Goal: Task Accomplishment & Management: Manage account settings

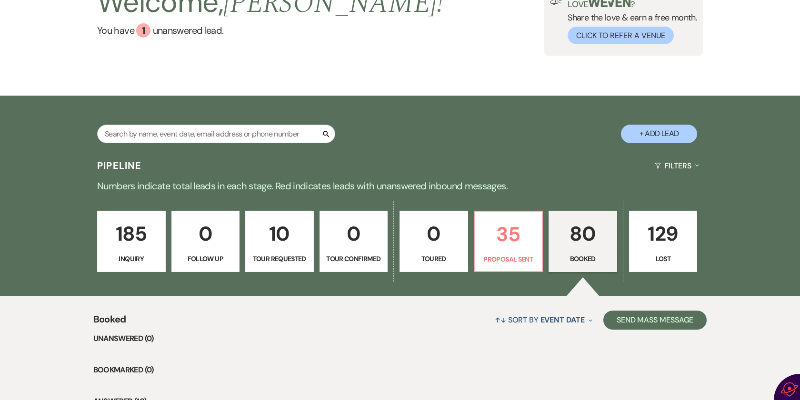
scroll to position [95, 0]
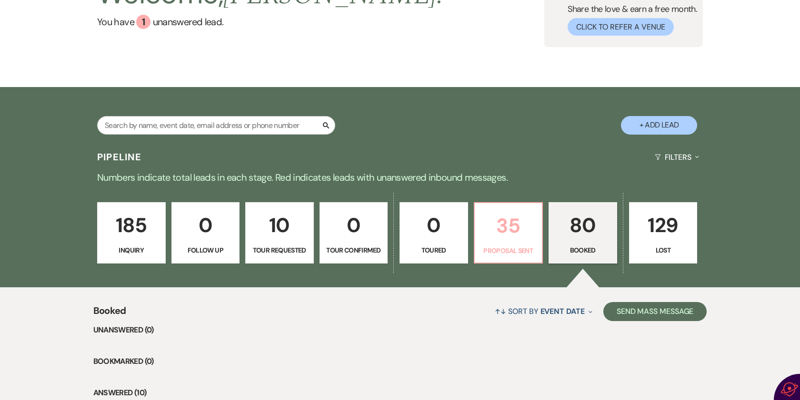
click at [505, 225] on p "35" at bounding box center [508, 226] width 56 height 32
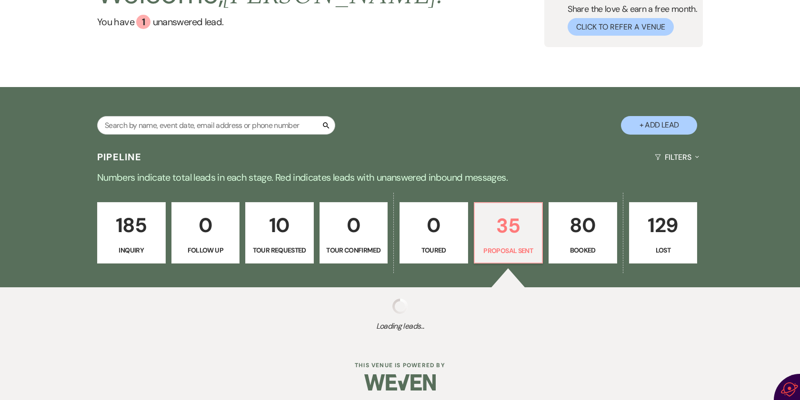
select select "6"
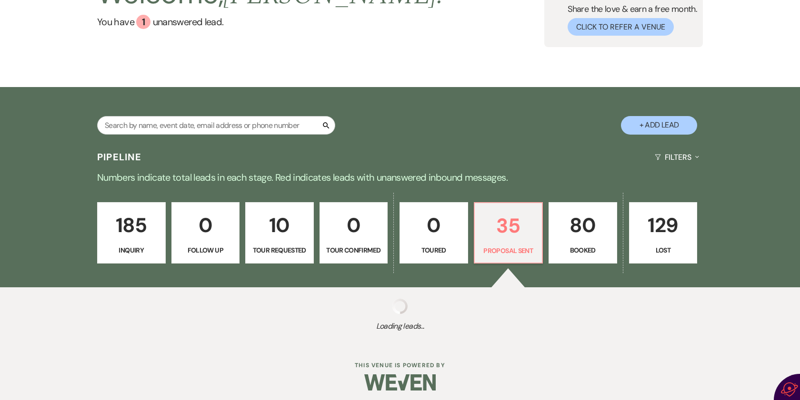
select select "6"
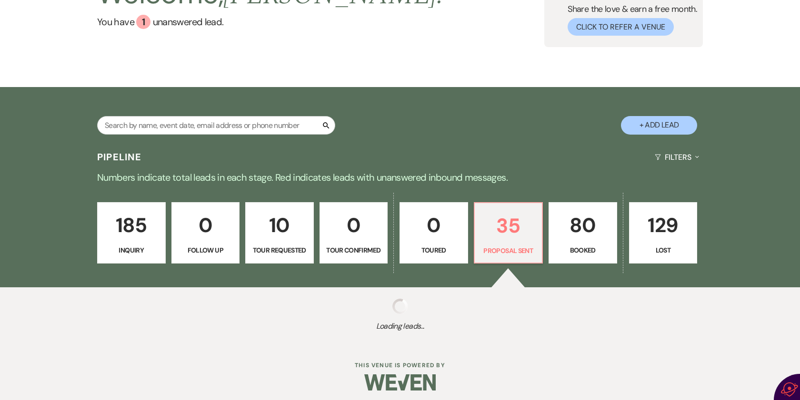
select select "6"
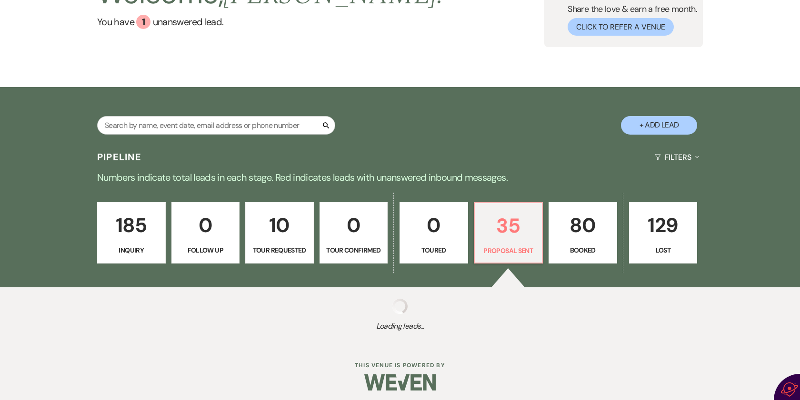
select select "6"
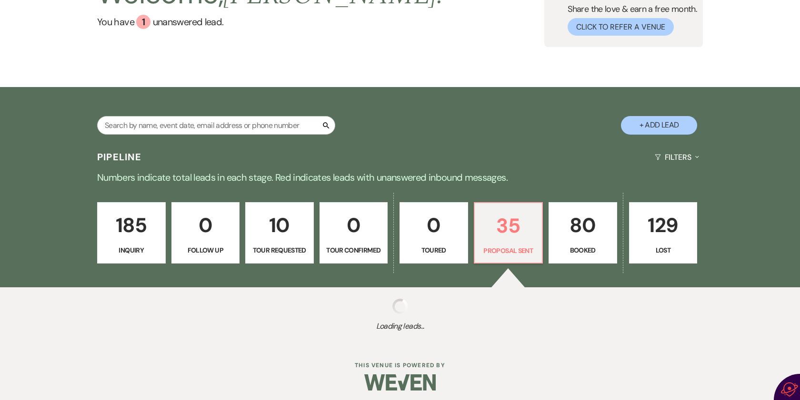
select select "6"
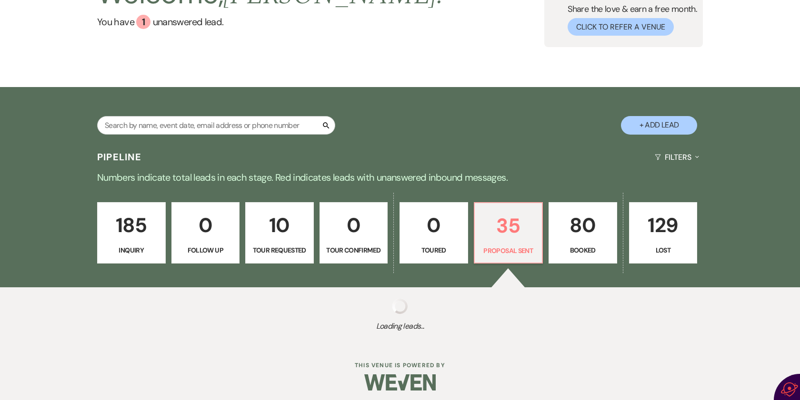
select select "6"
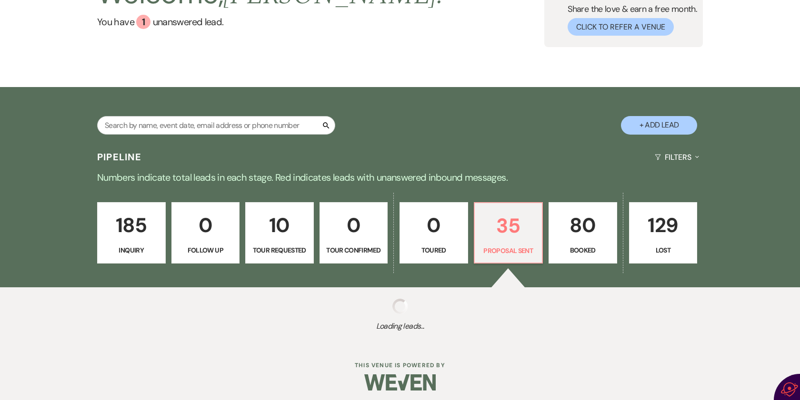
select select "6"
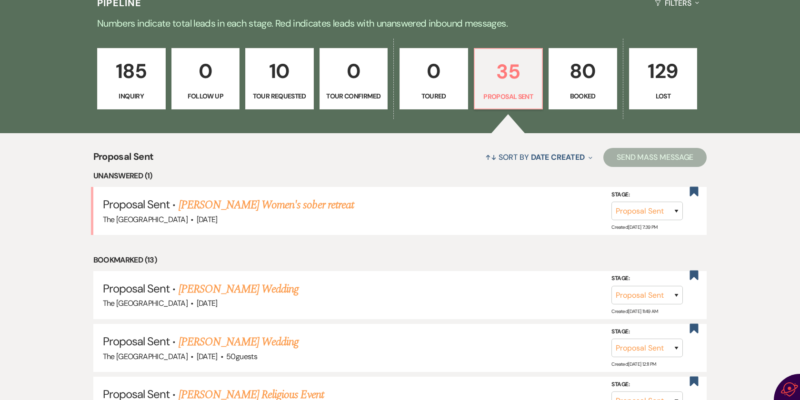
scroll to position [281, 0]
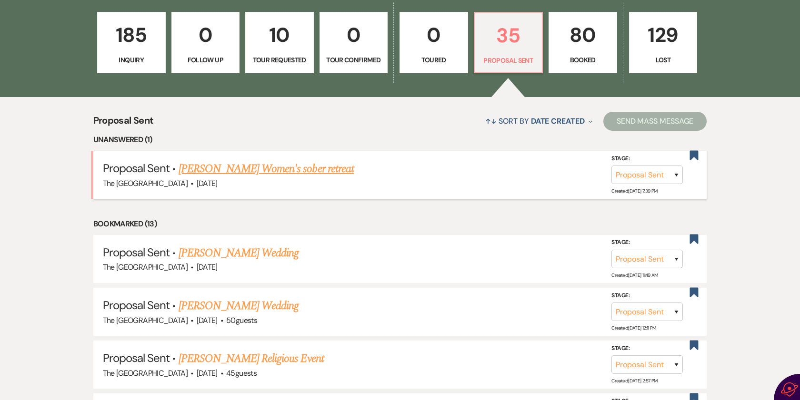
click at [257, 169] on link "Carrie A Wahl's Women's sober retreat" at bounding box center [266, 168] width 175 height 17
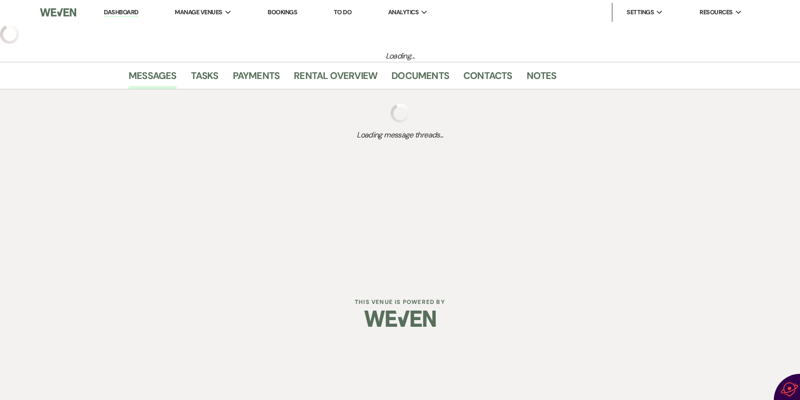
select select "6"
select select "5"
select select "13"
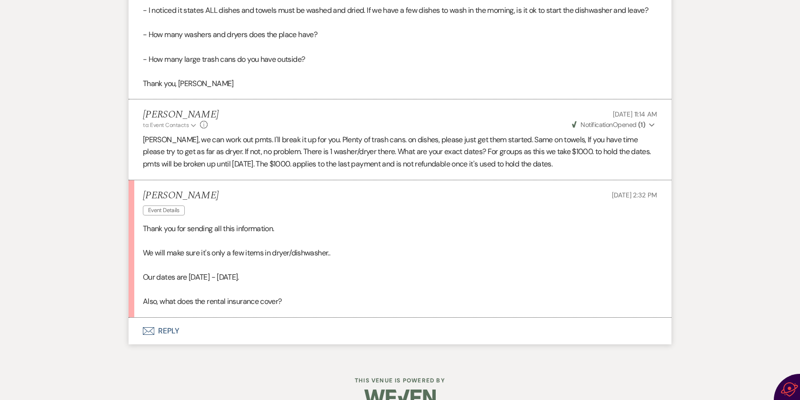
scroll to position [1061, 0]
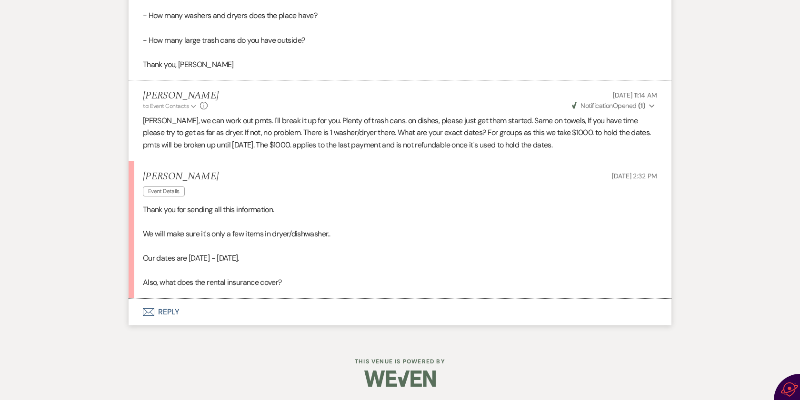
click at [165, 310] on button "Envelope Reply" at bounding box center [400, 312] width 543 height 27
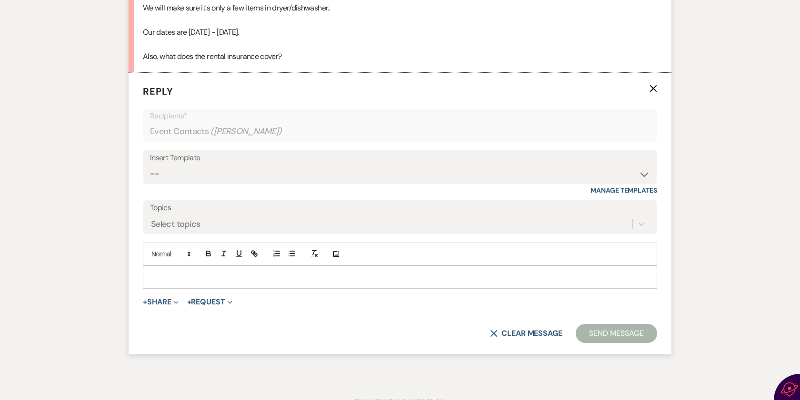
scroll to position [1327, 0]
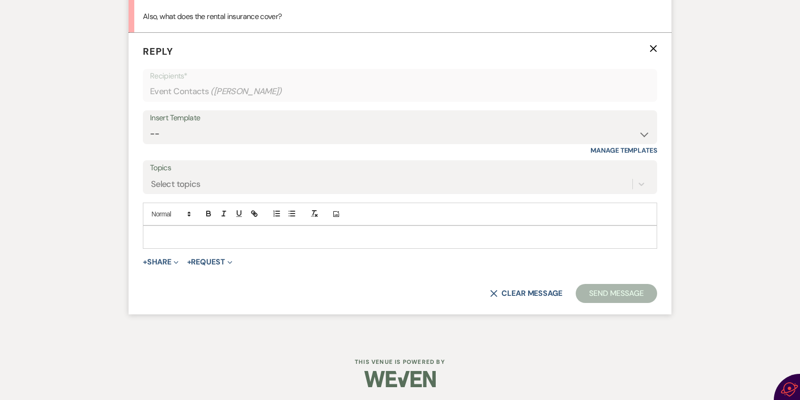
click at [184, 237] on p at bounding box center [399, 237] width 499 height 10
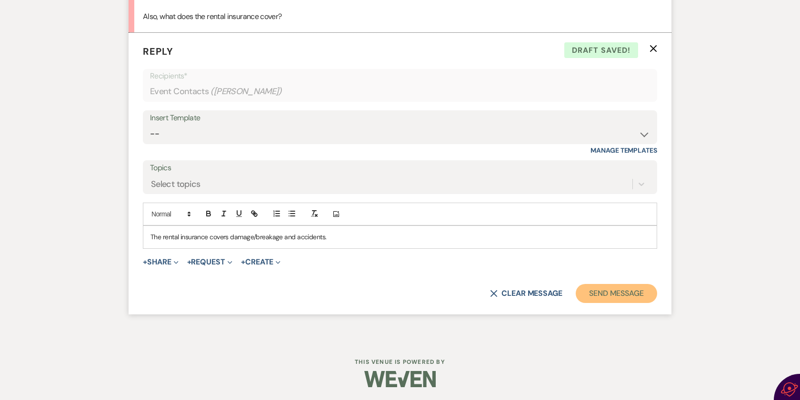
click at [603, 291] on button "Send Message" at bounding box center [616, 293] width 81 height 19
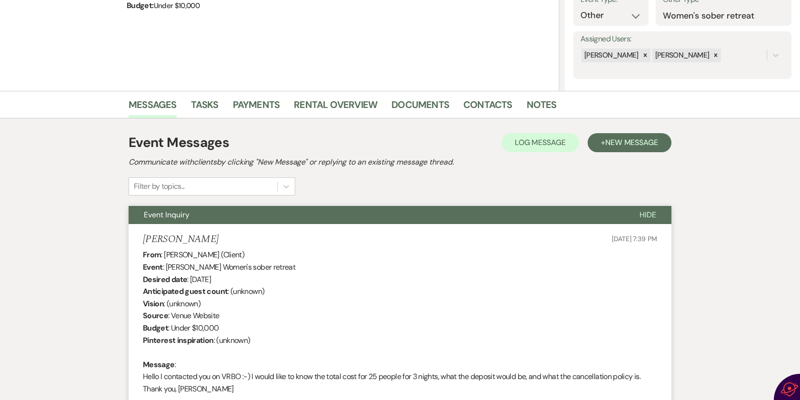
scroll to position [137, 0]
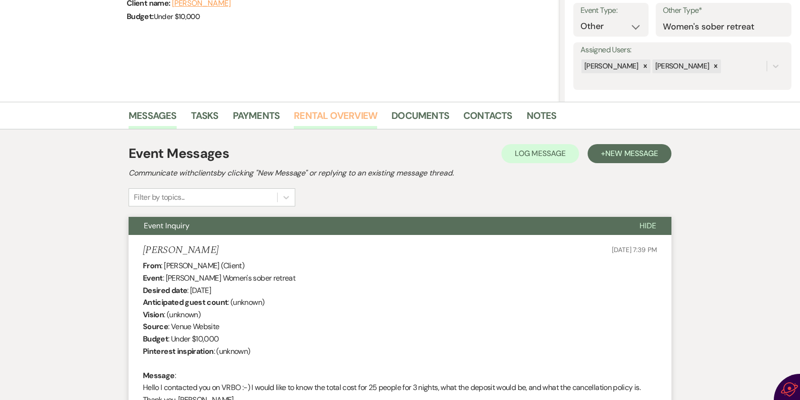
click at [331, 118] on link "Rental Overview" at bounding box center [335, 118] width 83 height 21
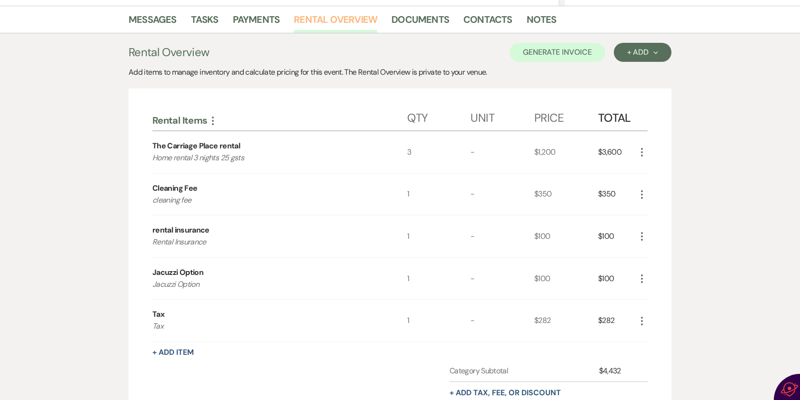
scroll to position [286, 0]
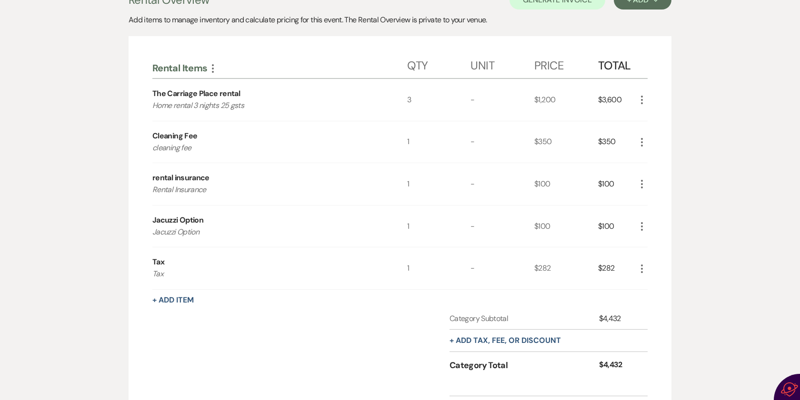
click at [643, 99] on icon "More" at bounding box center [641, 99] width 11 height 11
click at [659, 119] on button "Pencil Edit" at bounding box center [661, 118] width 50 height 15
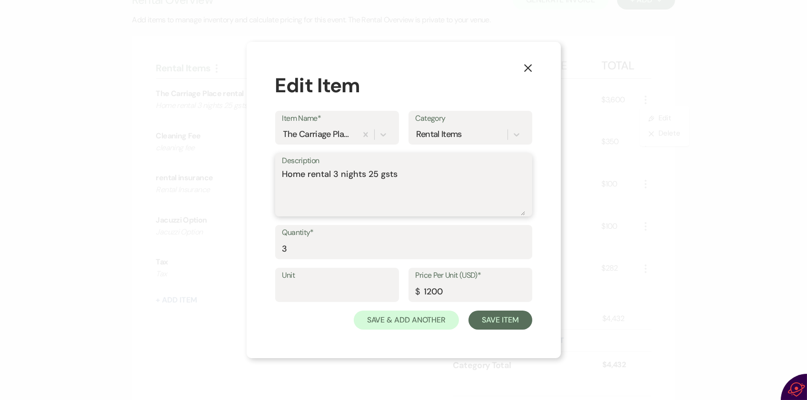
click at [425, 171] on textarea "Home rental 3 nights 25 gsts" at bounding box center [403, 192] width 243 height 48
type textarea "Home rental 3 nights 25 gsts August 6-9th, 2026"
click at [493, 320] on button "Save Item" at bounding box center [499, 320] width 63 height 19
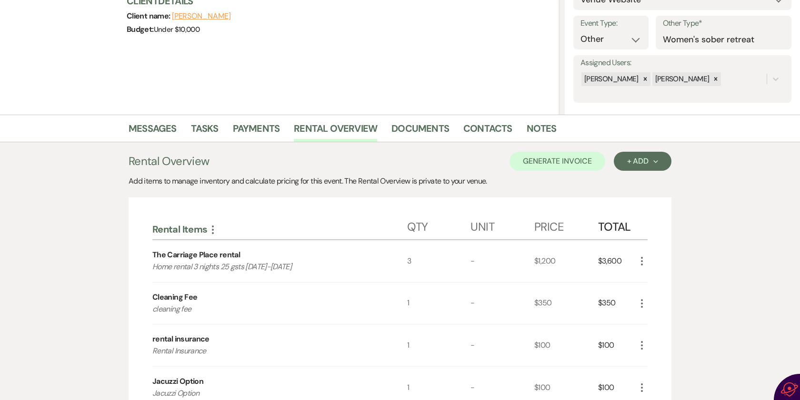
scroll to position [101, 0]
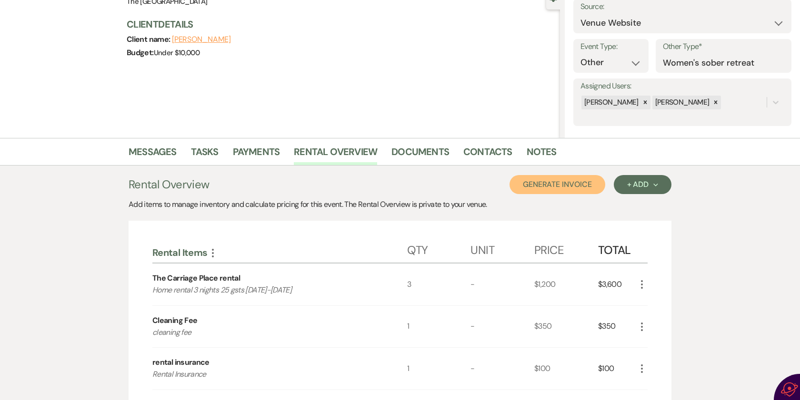
click at [557, 187] on button "Generate Invoice" at bounding box center [557, 184] width 96 height 19
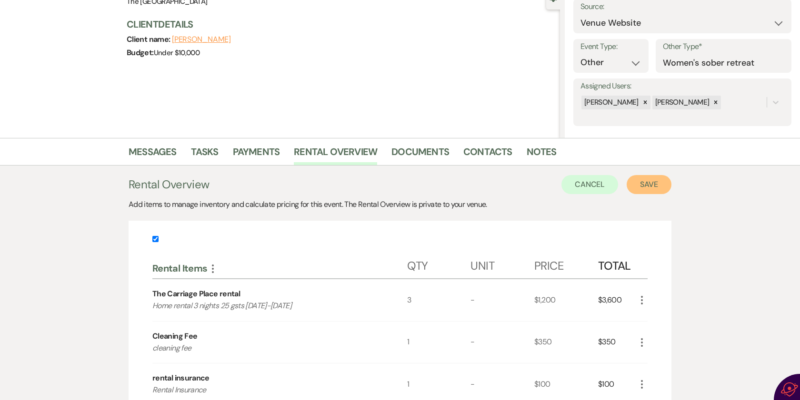
click at [643, 188] on button "Save" at bounding box center [649, 184] width 45 height 19
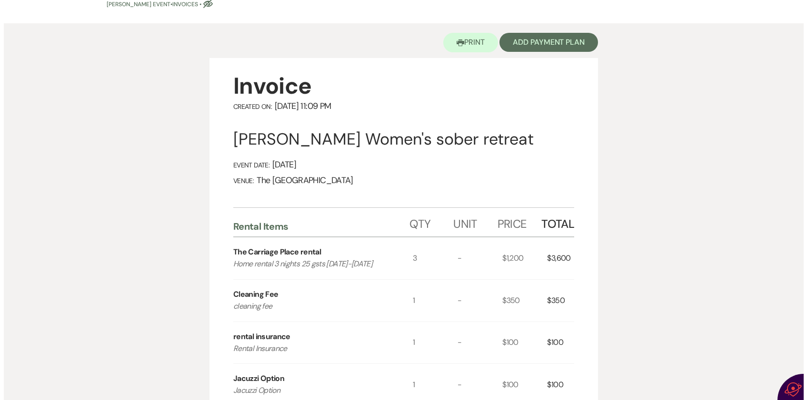
scroll to position [48, 0]
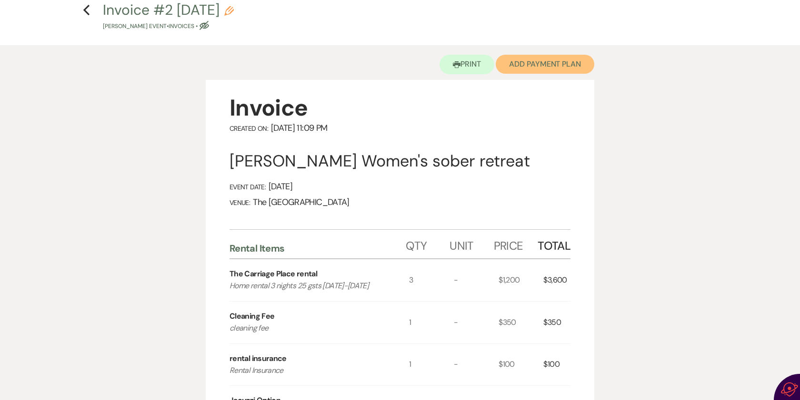
click at [558, 65] on button "Add Payment Plan" at bounding box center [545, 64] width 99 height 19
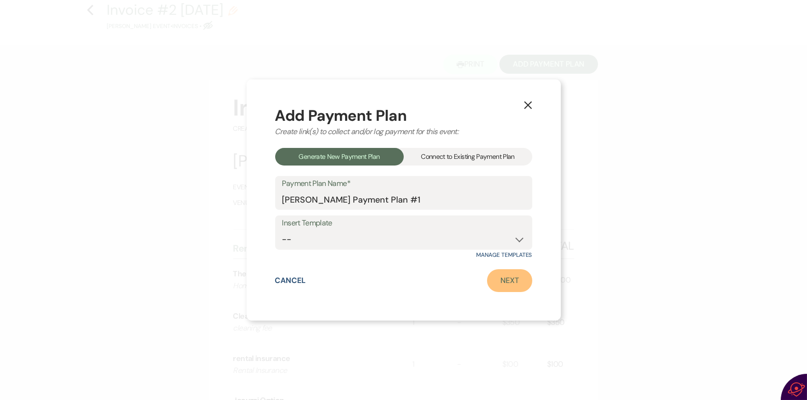
click at [504, 279] on link "Next" at bounding box center [509, 280] width 45 height 23
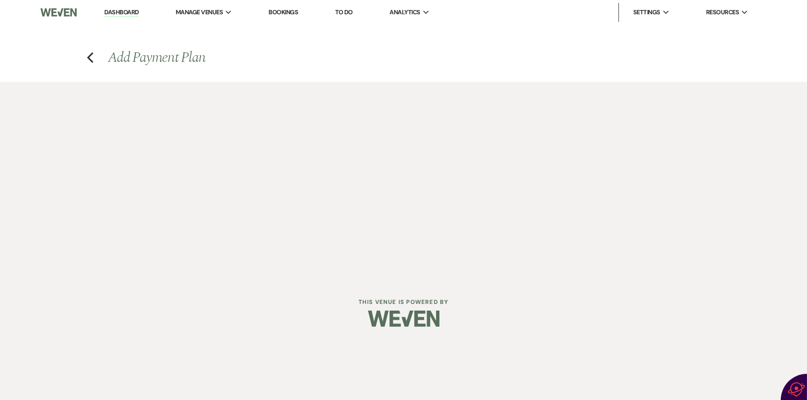
select select "27685"
select select "2"
select select "percentage"
select select "false"
select select "client"
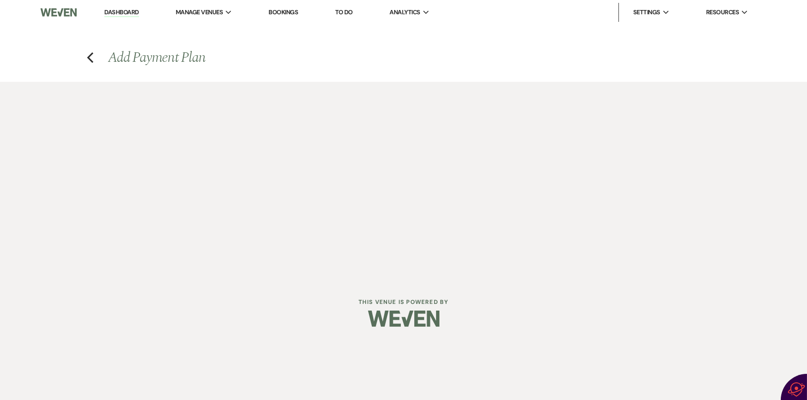
select select "weeks"
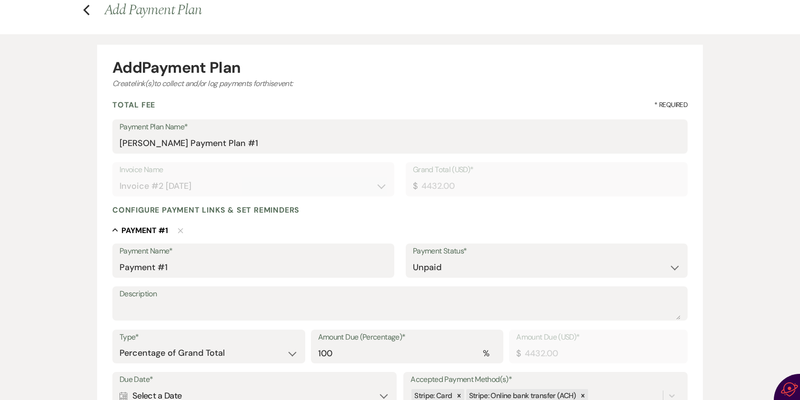
scroll to position [48, 0]
click at [270, 138] on input "Carrie A Wahl's Payment Plan #1" at bounding box center [400, 143] width 561 height 19
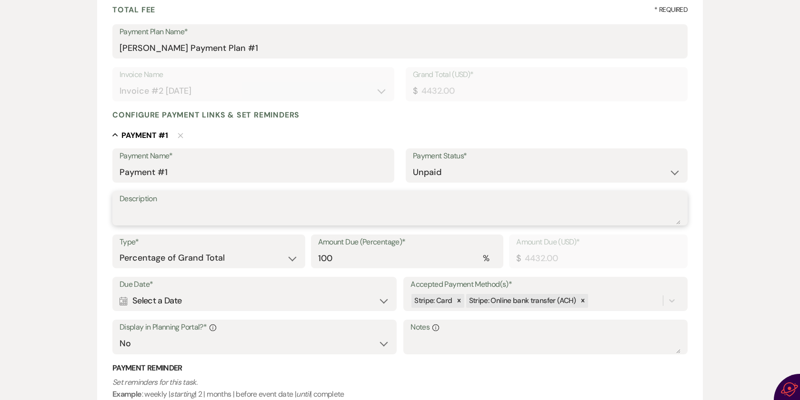
click at [196, 209] on textarea "Description" at bounding box center [400, 215] width 561 height 19
click at [335, 259] on input "100" at bounding box center [407, 258] width 179 height 19
type input "99.99"
type input "4431.56"
click at [493, 260] on input "99.99" at bounding box center [407, 258] width 179 height 19
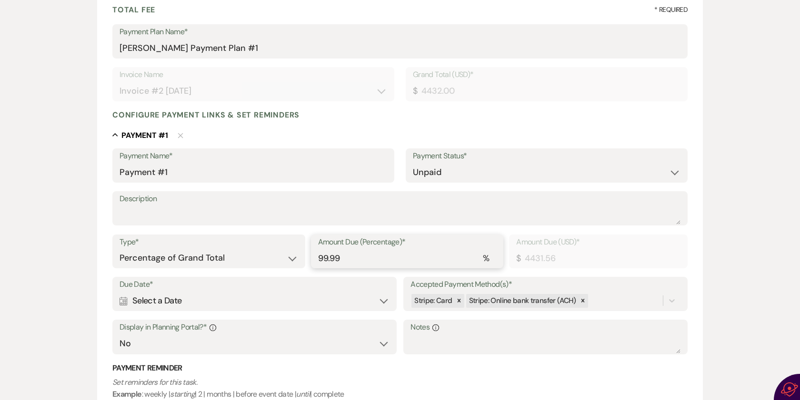
type input "100"
type input "4432.00"
type input "100"
click at [493, 253] on input "100" at bounding box center [407, 258] width 179 height 19
click at [295, 255] on select "Dollar Amount Percentage of Grand Total" at bounding box center [209, 258] width 179 height 19
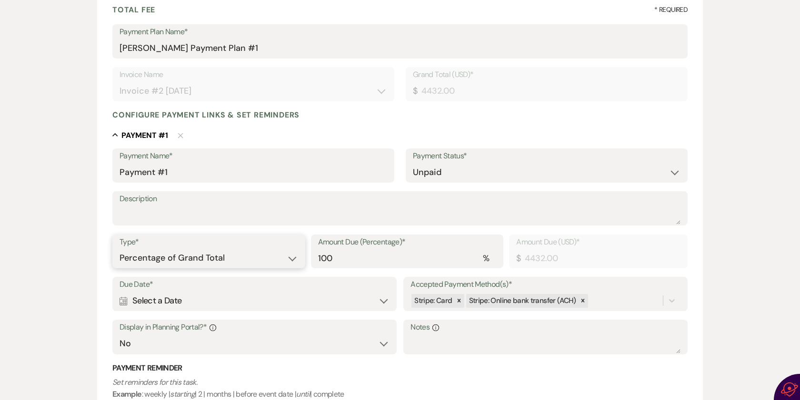
select select "flat"
click at [120, 249] on select "Dollar Amount Percentage of Grand Total" at bounding box center [209, 258] width 179 height 19
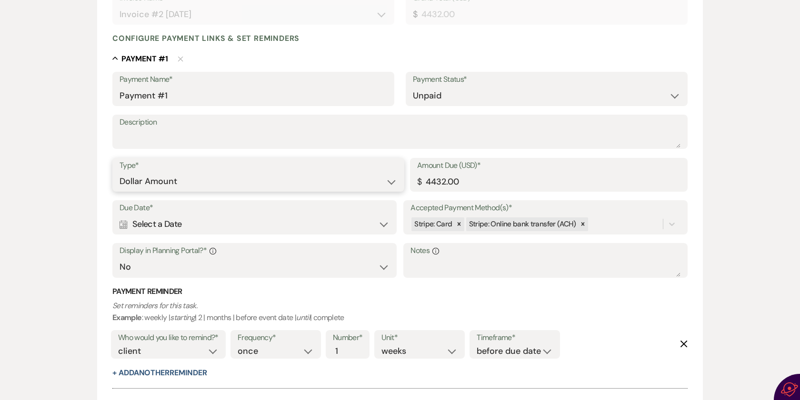
scroll to position [238, 0]
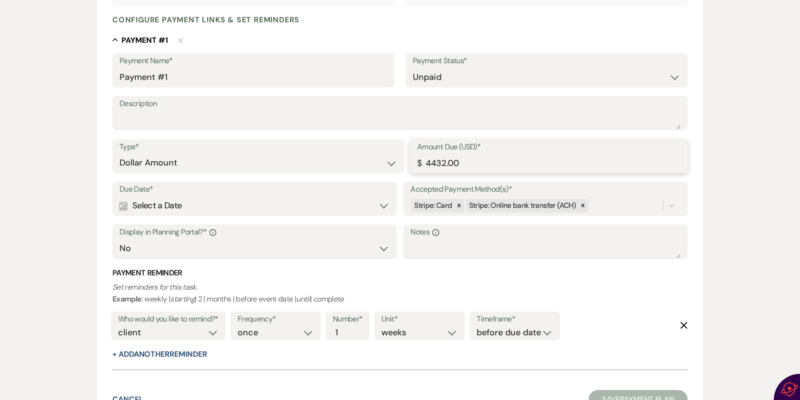
click at [461, 161] on input "4432.00" at bounding box center [548, 163] width 263 height 19
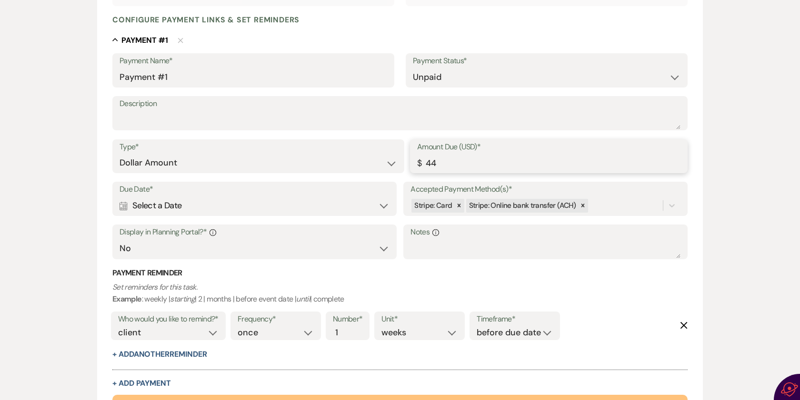
type input "4"
type input "1000.00"
click at [189, 104] on label "Description" at bounding box center [400, 104] width 561 height 14
click at [189, 110] on textarea "Description" at bounding box center [400, 119] width 561 height 19
type textarea "Carriage Place August 6-9th, 2026 25 gsts"
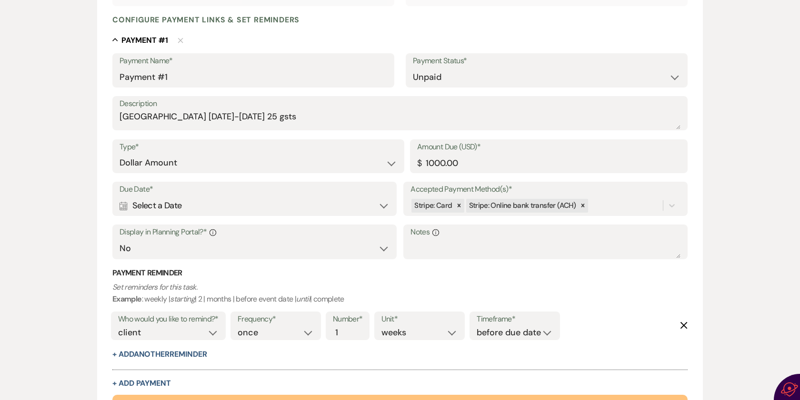
click at [124, 205] on icon "Calendar" at bounding box center [124, 206] width 8 height 9
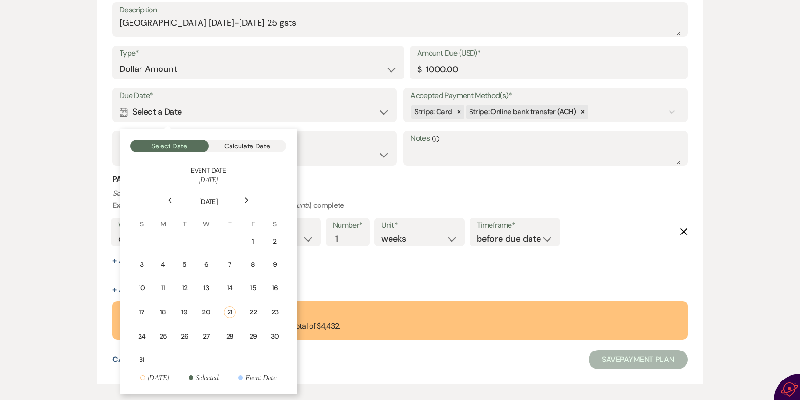
scroll to position [333, 0]
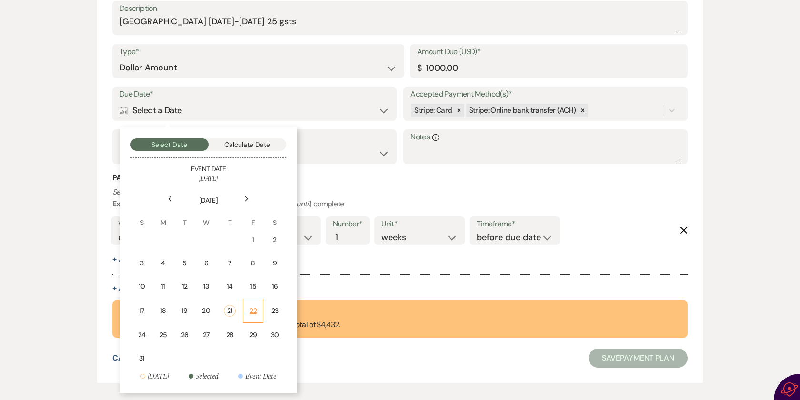
click at [248, 312] on td "22" at bounding box center [253, 311] width 20 height 24
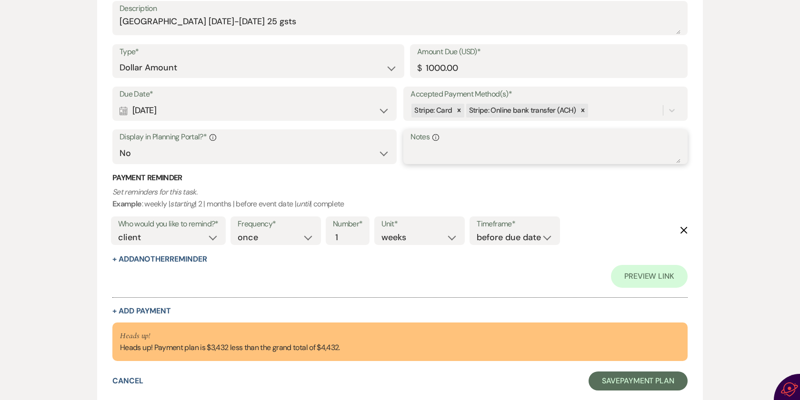
click at [429, 152] on textarea "Notes Info" at bounding box center [545, 153] width 270 height 19
type textarea "broken into pmt plan Sober celebration"
click at [291, 239] on select "once daily weekly monthly" at bounding box center [276, 237] width 76 height 13
select select "daily"
click at [239, 231] on select "once daily weekly monthly" at bounding box center [276, 237] width 76 height 13
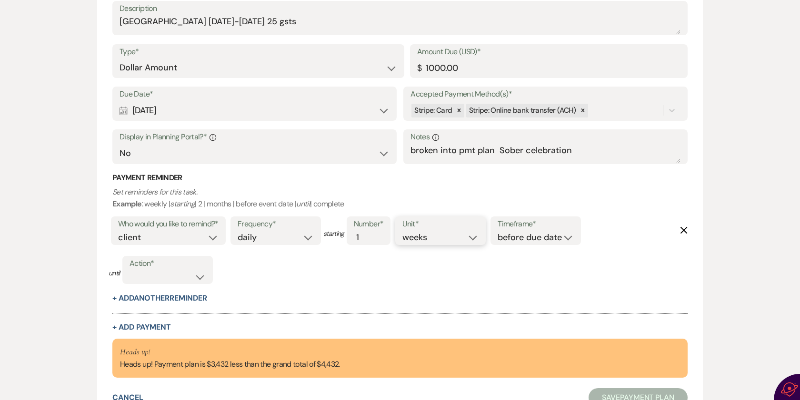
click at [440, 239] on select "days weeks months" at bounding box center [440, 237] width 76 height 13
select select "days"
click at [405, 231] on select "days weeks months" at bounding box center [440, 237] width 76 height 13
click at [522, 238] on select "before due date after due date on due date on custom date" at bounding box center [536, 237] width 76 height 13
select select "afterDueDate"
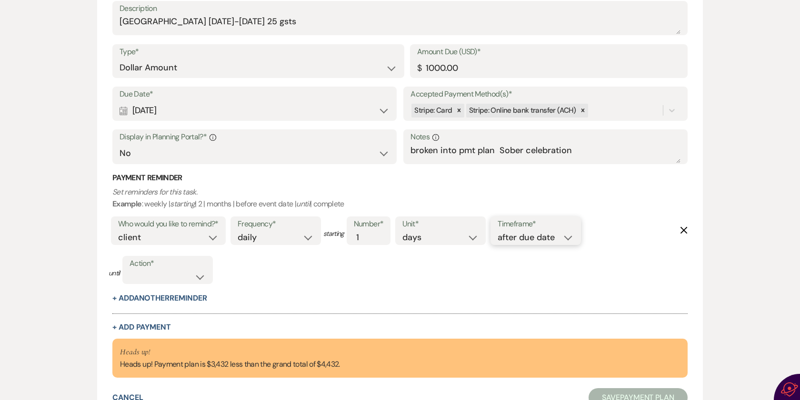
click at [500, 231] on select "before due date after due date on due date on custom date" at bounding box center [536, 237] width 76 height 13
click at [203, 276] on select "complete due date custom date" at bounding box center [167, 276] width 76 height 13
select select "complete"
click at [129, 270] on select "complete due date custom date" at bounding box center [167, 276] width 76 height 13
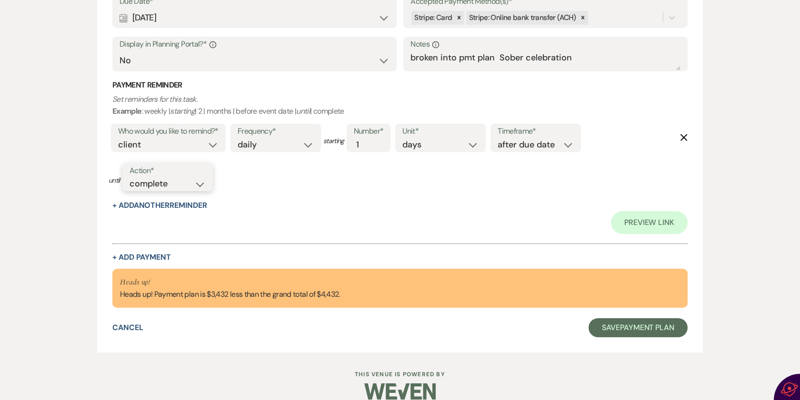
scroll to position [428, 0]
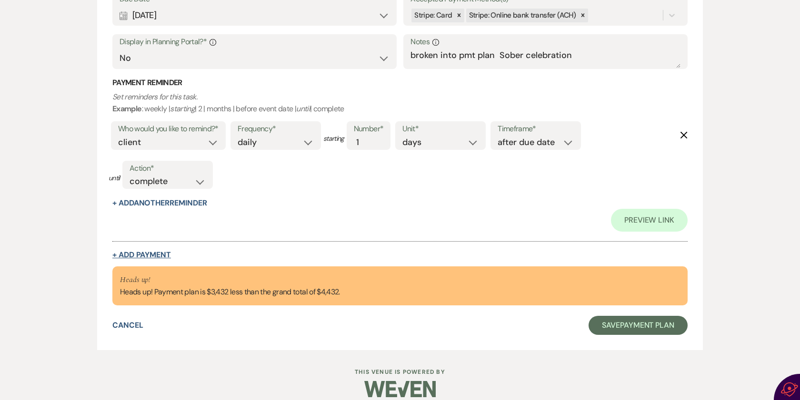
click at [161, 253] on button "+ Add Payment" at bounding box center [141, 255] width 59 height 8
select select "2"
select select "flat"
select select "false"
select select "client"
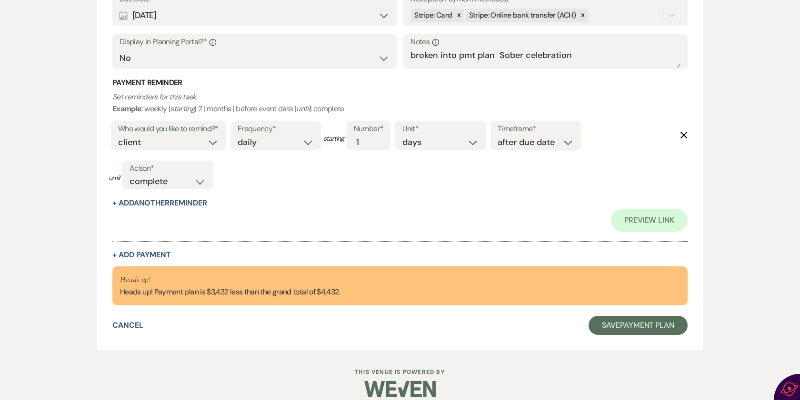
select select "weeks"
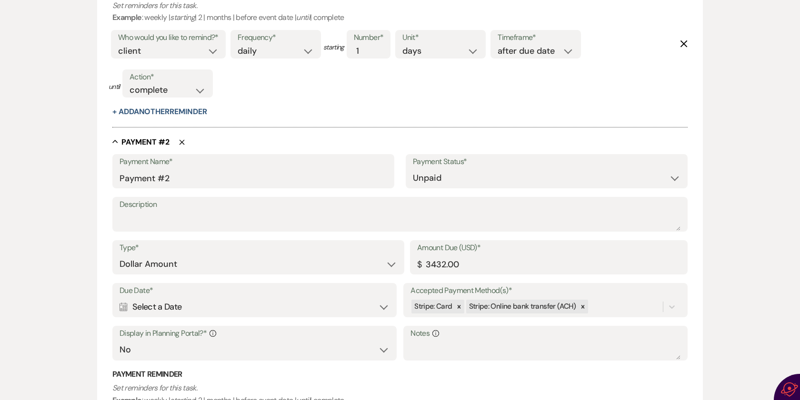
scroll to position [522, 0]
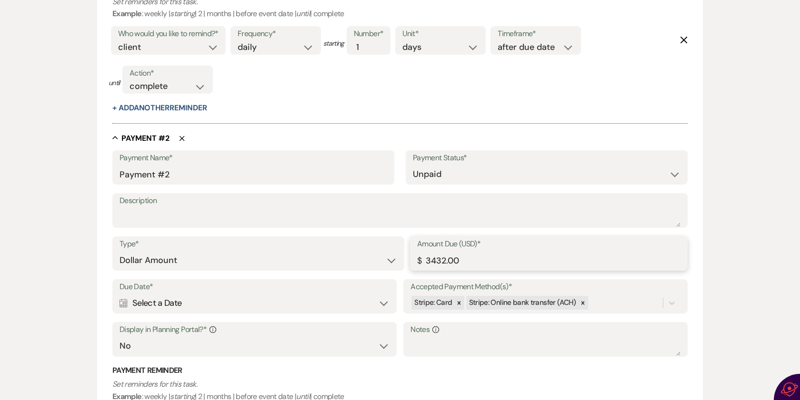
drag, startPoint x: 463, startPoint y: 259, endPoint x: 425, endPoint y: 262, distance: 38.2
click at [425, 262] on input "3432.00" at bounding box center [548, 260] width 263 height 19
type input "1716.00"
click at [123, 301] on use at bounding box center [124, 303] width 8 height 9
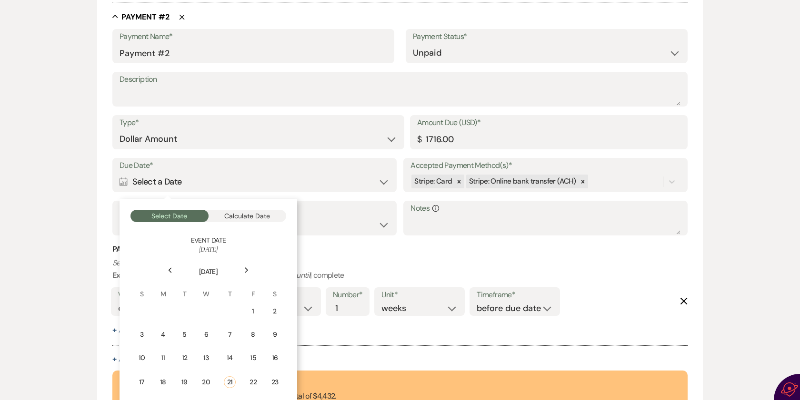
scroll to position [665, 0]
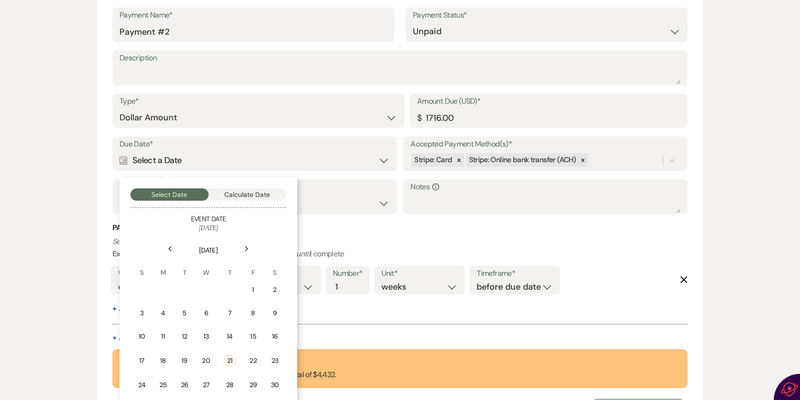
click at [248, 246] on icon "Next" at bounding box center [246, 249] width 5 height 6
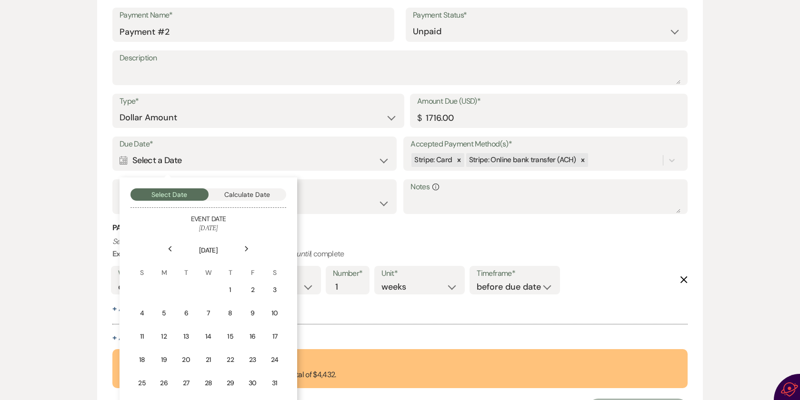
click at [248, 246] on icon "Next" at bounding box center [246, 249] width 5 height 6
click at [253, 353] on td "27" at bounding box center [252, 360] width 22 height 22
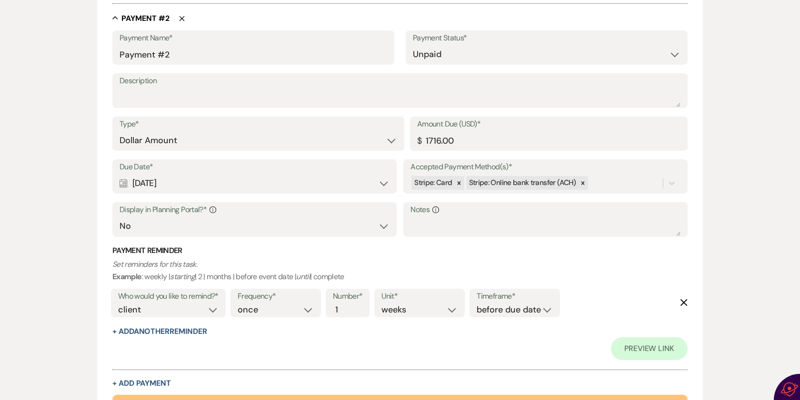
scroll to position [687, 0]
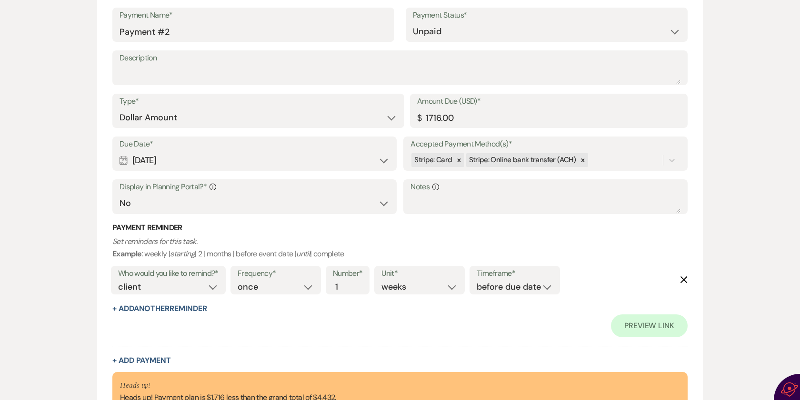
click at [124, 157] on use at bounding box center [124, 160] width 8 height 9
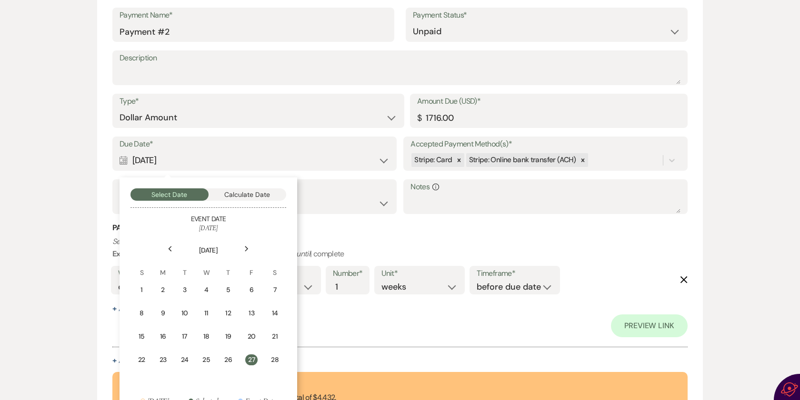
click at [248, 249] on icon "Next" at bounding box center [246, 249] width 5 height 6
click at [186, 380] on div "31" at bounding box center [186, 383] width 9 height 10
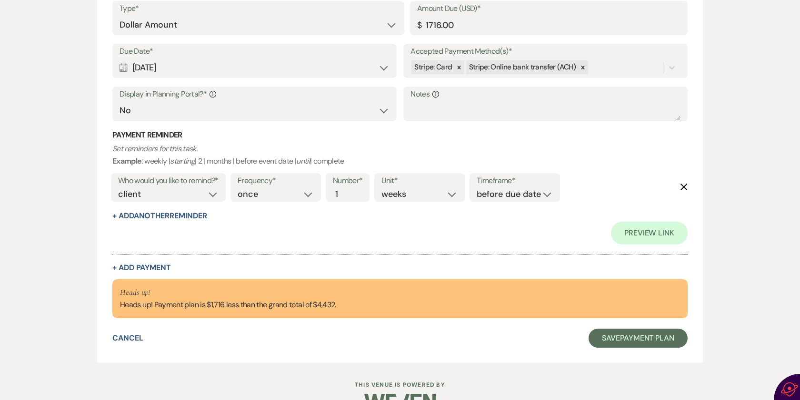
scroll to position [783, 0]
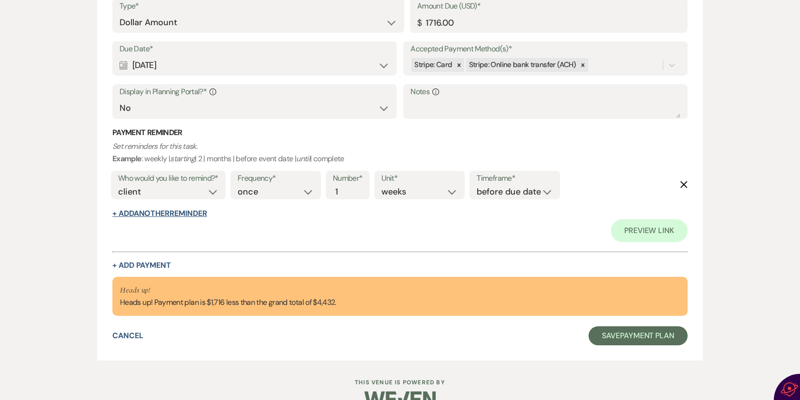
click at [170, 213] on button "+ Add Another Reminder" at bounding box center [159, 214] width 94 height 8
select select "client"
select select "days"
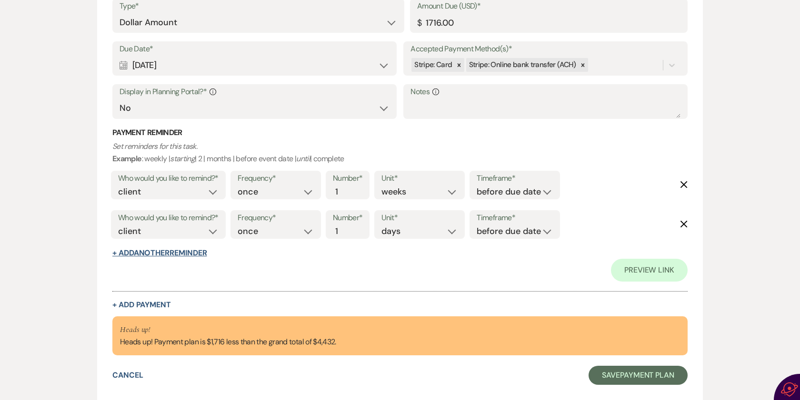
click at [179, 253] on button "+ Add Another Reminder" at bounding box center [159, 253] width 94 height 8
select select "client"
select select "days"
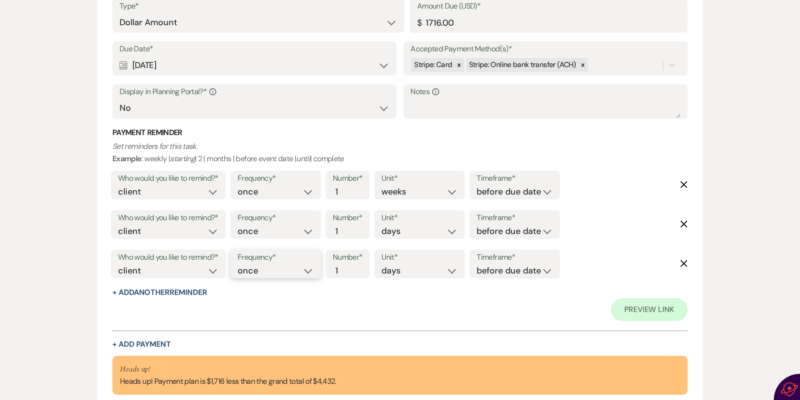
click at [294, 270] on select "once daily weekly monthly" at bounding box center [276, 271] width 76 height 13
select select "daily"
click at [239, 265] on select "once daily weekly monthly" at bounding box center [276, 271] width 76 height 13
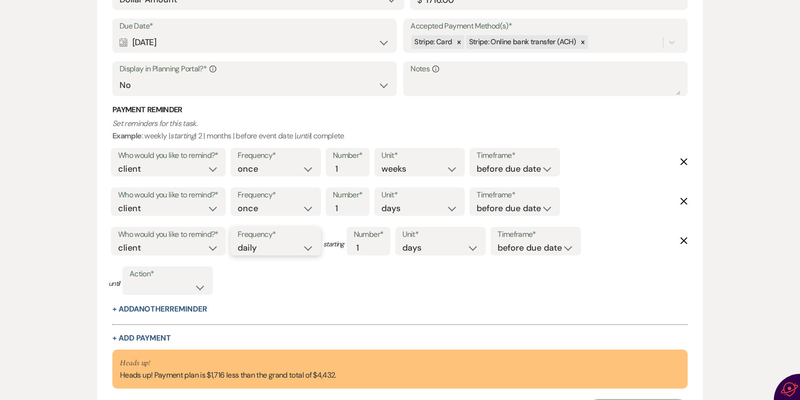
scroll to position [760, 0]
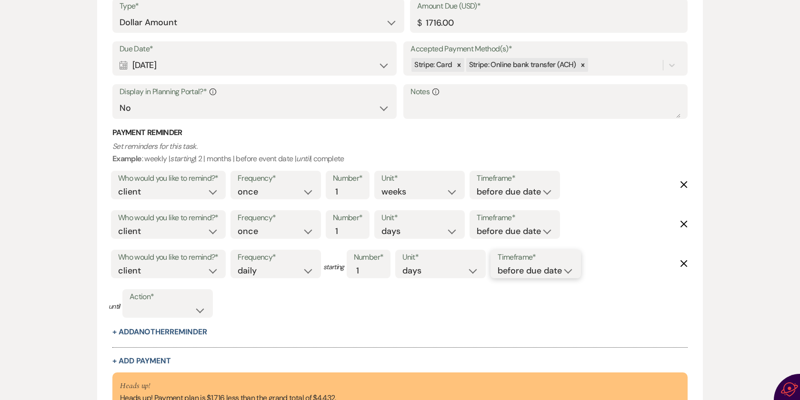
click at [514, 267] on select "before due date after due date on due date on custom date" at bounding box center [536, 271] width 76 height 13
select select "afterDueDate"
click at [500, 265] on select "before due date after due date on due date on custom date" at bounding box center [536, 271] width 76 height 13
click at [199, 308] on select "complete due date custom date" at bounding box center [167, 310] width 76 height 13
select select "complete"
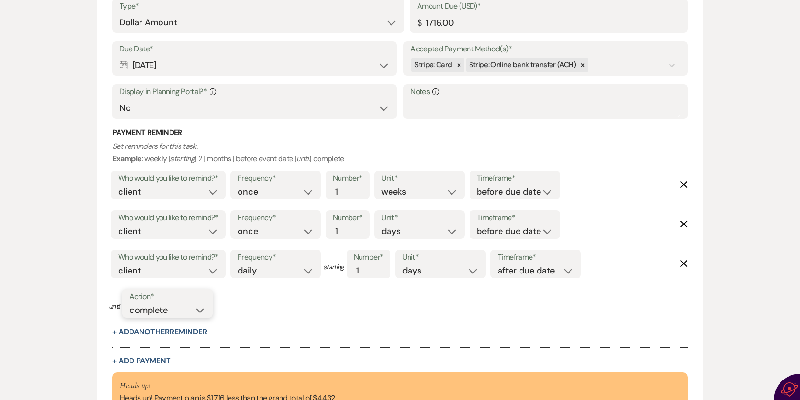
click at [129, 304] on select "complete due date custom date" at bounding box center [167, 310] width 76 height 13
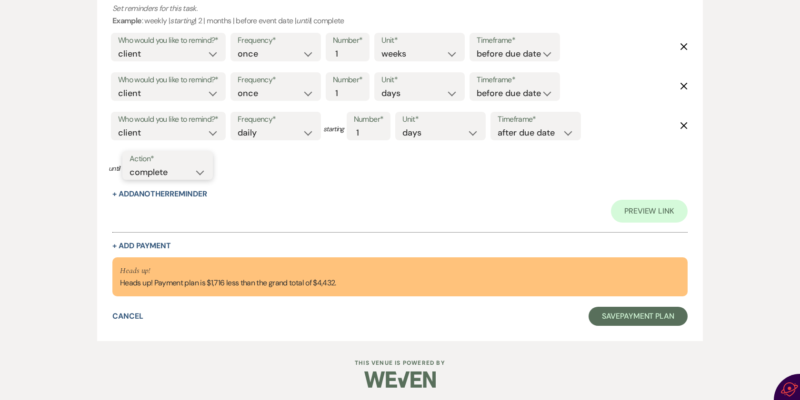
scroll to position [922, 0]
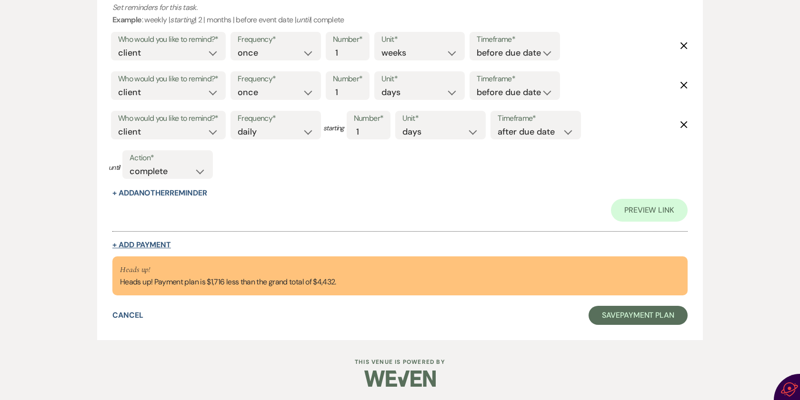
click at [144, 245] on button "+ Add Payment" at bounding box center [141, 245] width 59 height 8
select select "2"
select select "flat"
select select "false"
select select "client"
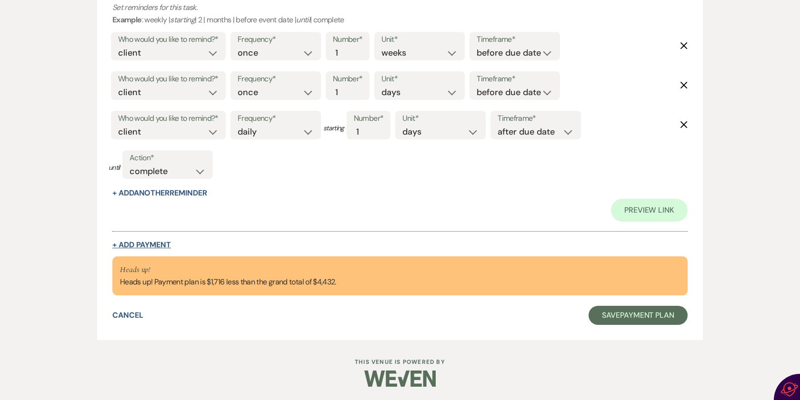
select select "weeks"
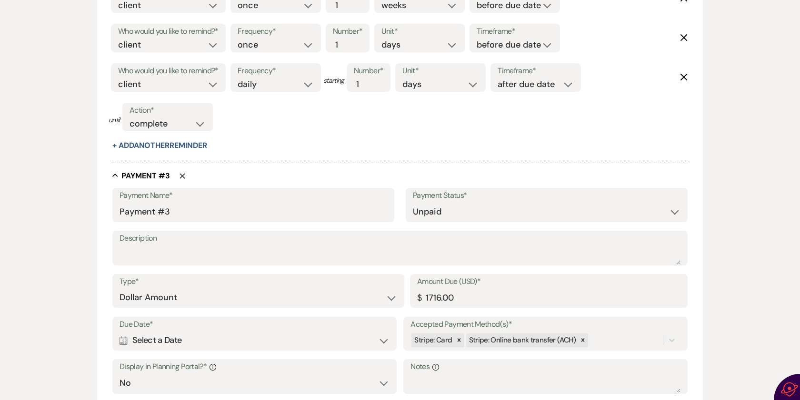
scroll to position [1042, 0]
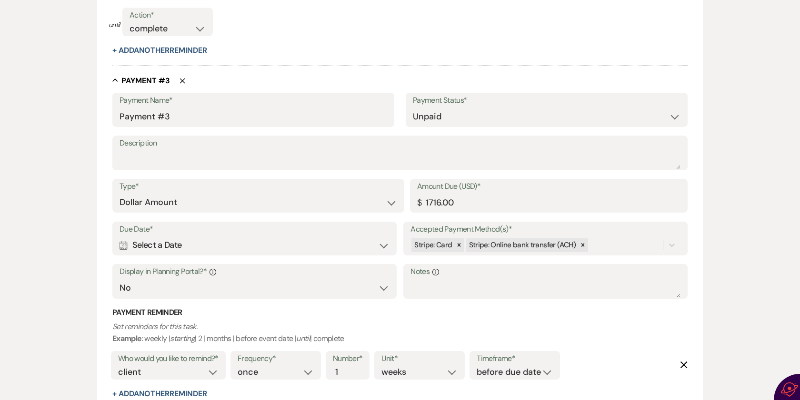
click at [124, 245] on use at bounding box center [124, 245] width 8 height 9
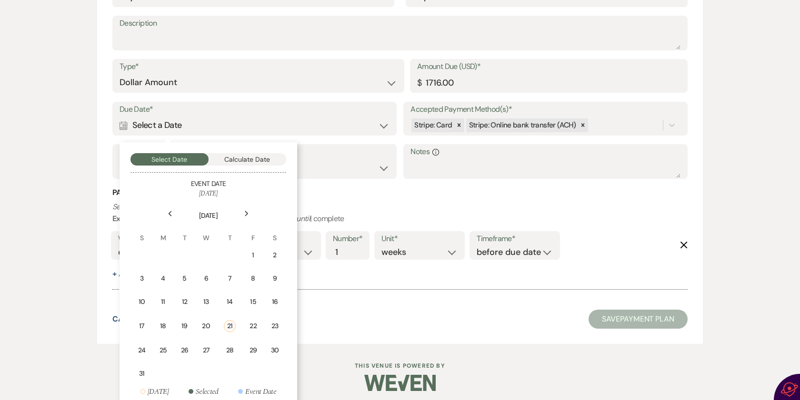
scroll to position [1167, 0]
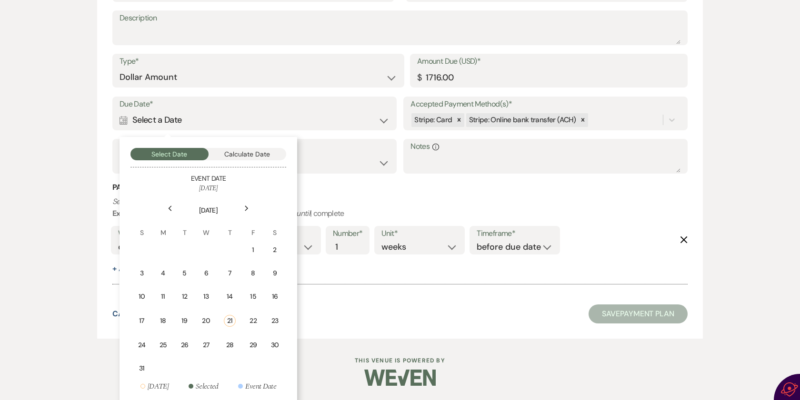
click at [246, 206] on use at bounding box center [246, 208] width 3 height 5
click at [246, 207] on icon "Next" at bounding box center [246, 210] width 5 height 6
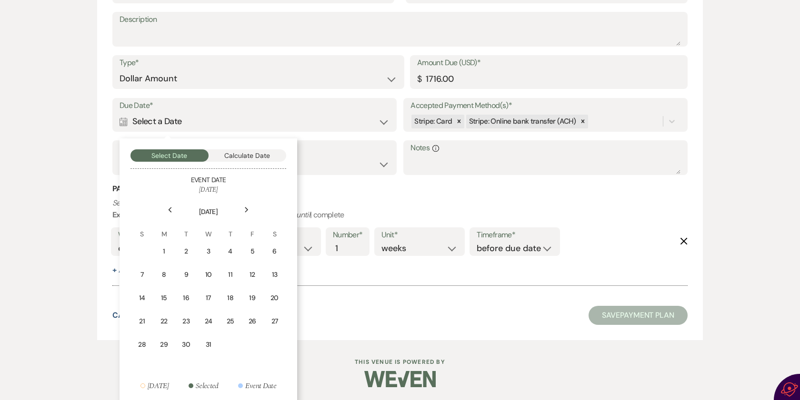
click at [246, 207] on icon "Next" at bounding box center [246, 210] width 5 height 6
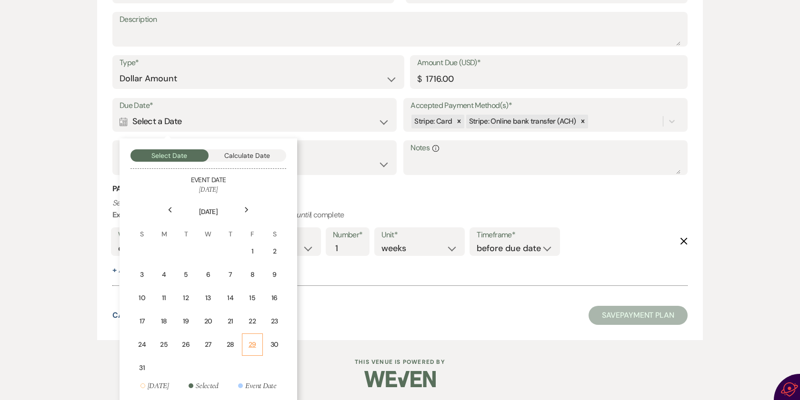
click at [245, 338] on td "29" at bounding box center [252, 345] width 21 height 22
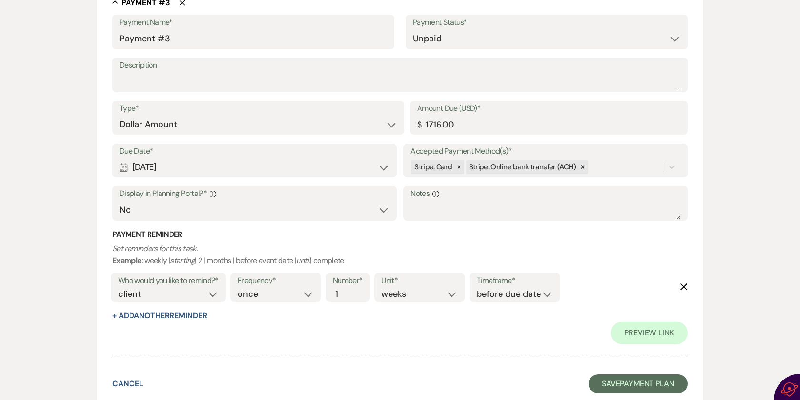
scroll to position [1213, 0]
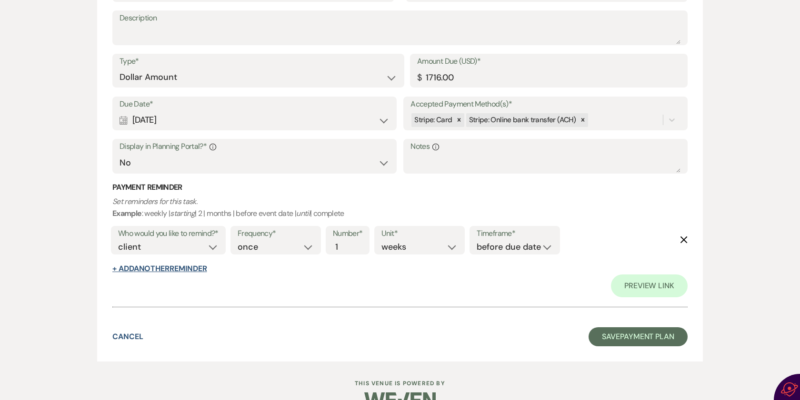
click at [179, 266] on button "+ Add Another Reminder" at bounding box center [159, 269] width 94 height 8
select select "client"
select select "days"
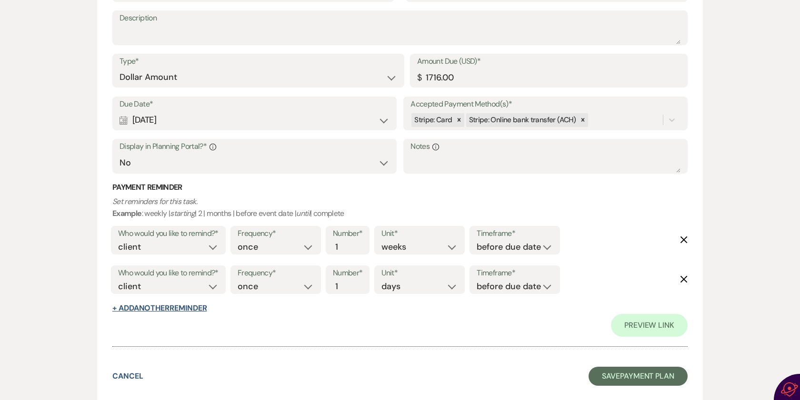
click at [179, 309] on button "+ Add Another Reminder" at bounding box center [159, 309] width 94 height 8
select select "client"
select select "days"
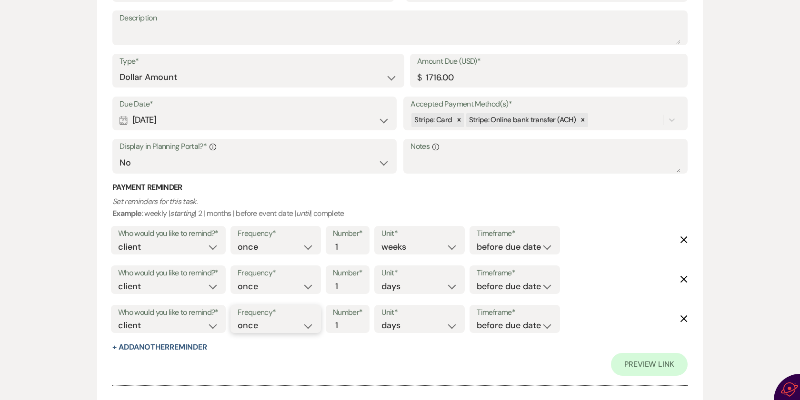
click at [299, 328] on select "once daily weekly monthly" at bounding box center [276, 325] width 76 height 13
select select "daily"
click at [239, 319] on select "once daily weekly monthly" at bounding box center [276, 325] width 76 height 13
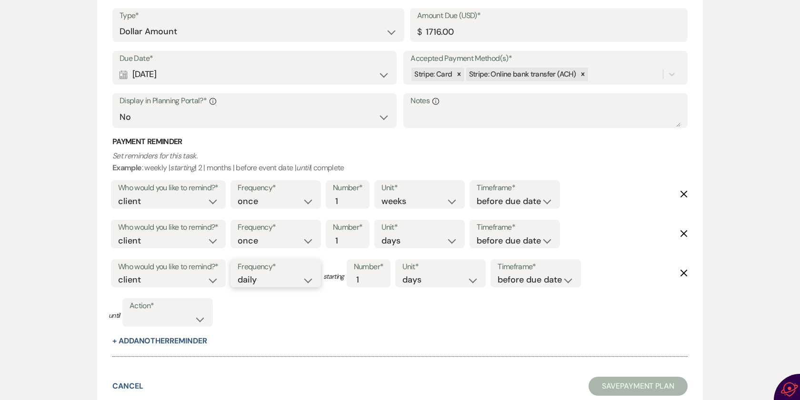
scroll to position [1167, 0]
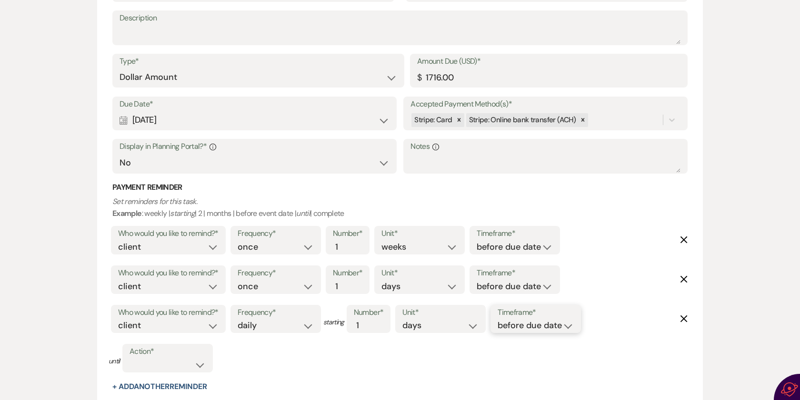
click at [507, 323] on select "before due date after due date on due date on custom date" at bounding box center [536, 325] width 76 height 13
select select "afterDueDate"
click at [500, 319] on select "before due date after due date on due date on custom date" at bounding box center [536, 325] width 76 height 13
click at [200, 367] on select "complete due date custom date" at bounding box center [167, 365] width 76 height 13
select select "complete"
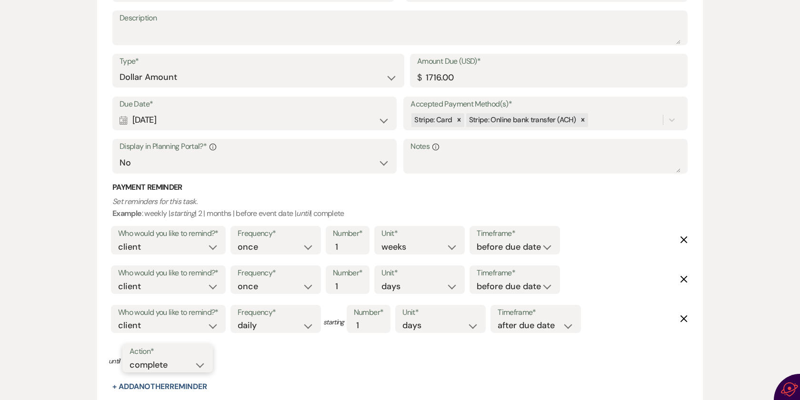
click at [129, 359] on select "complete due date custom date" at bounding box center [167, 365] width 76 height 13
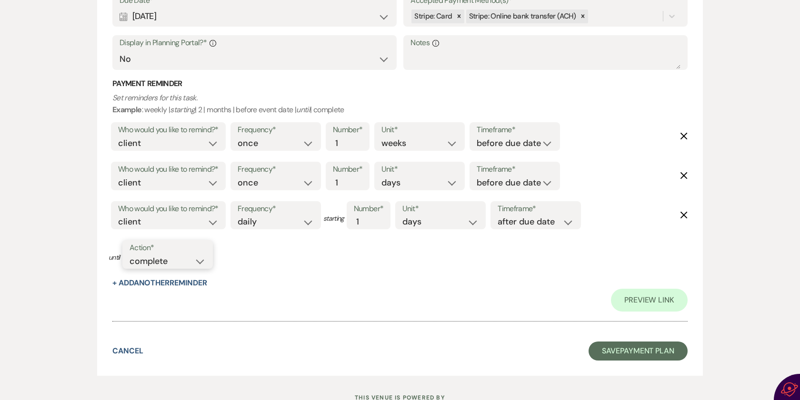
scroll to position [1352, 0]
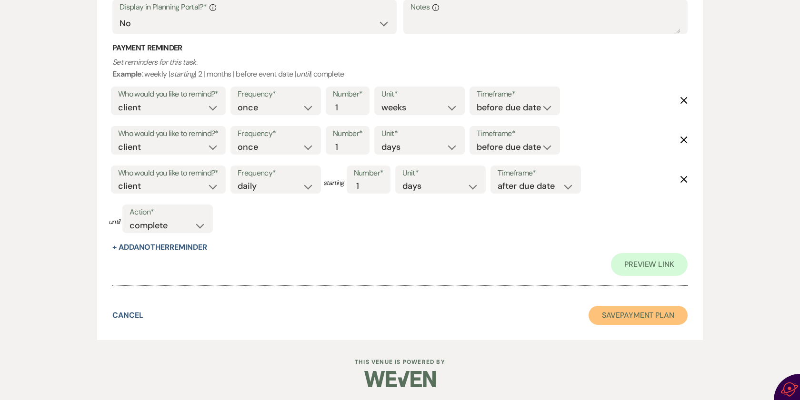
click at [606, 312] on button "Save Payment Plan" at bounding box center [637, 315] width 99 height 19
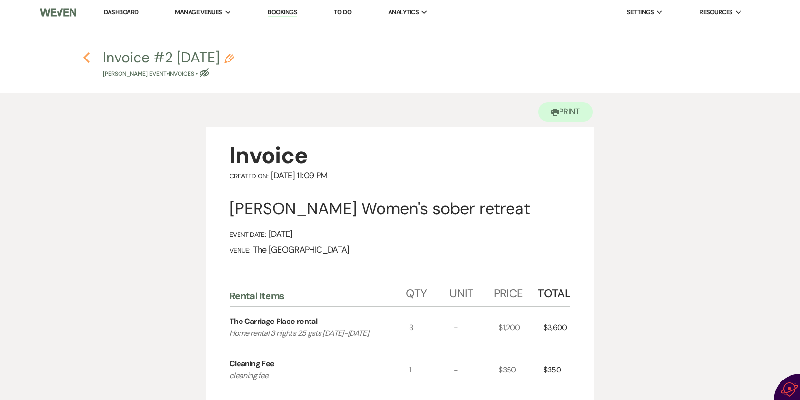
click at [84, 58] on use "button" at bounding box center [86, 57] width 6 height 10
select select "6"
select select "5"
select select "13"
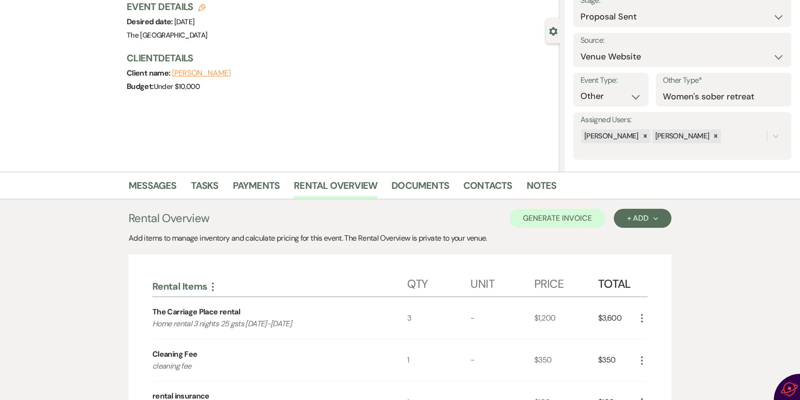
scroll to position [53, 0]
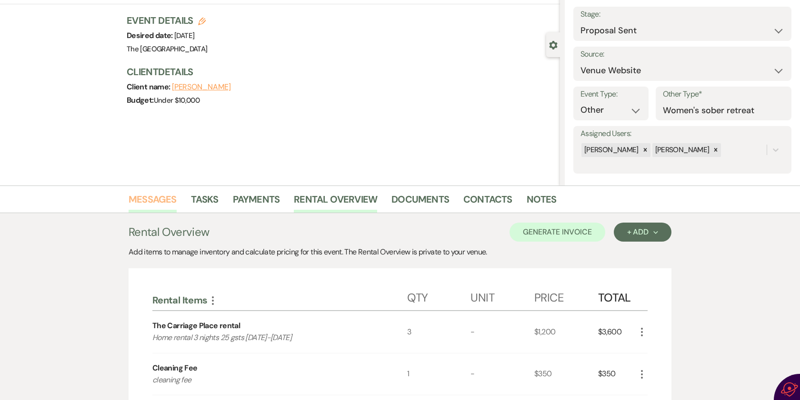
click at [149, 199] on link "Messages" at bounding box center [153, 202] width 48 height 21
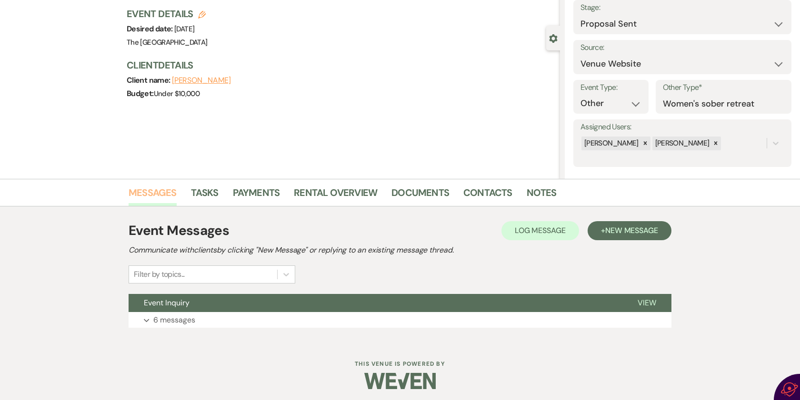
scroll to position [63, 0]
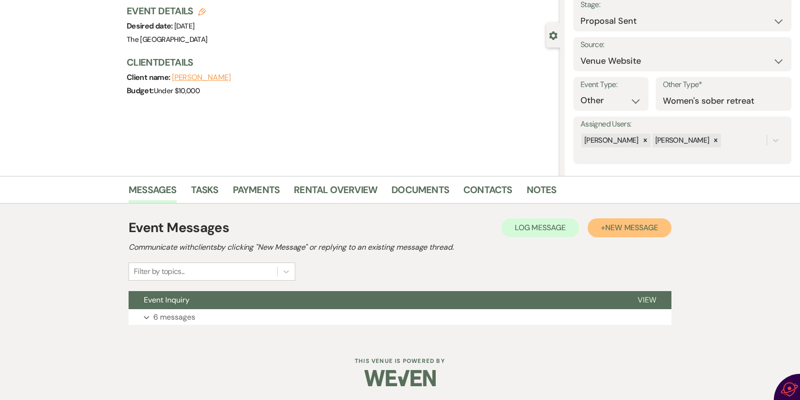
click at [616, 228] on span "New Message" at bounding box center [631, 228] width 53 height 10
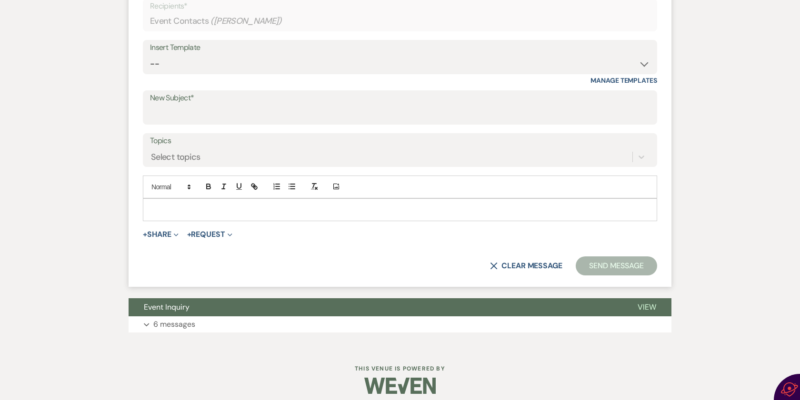
scroll to position [417, 0]
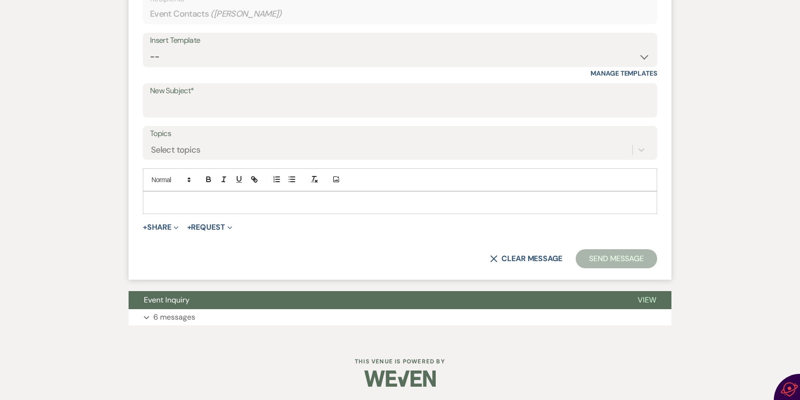
click at [186, 198] on p at bounding box center [399, 203] width 499 height 10
click at [159, 227] on button "+ Share Expand" at bounding box center [161, 228] width 36 height 8
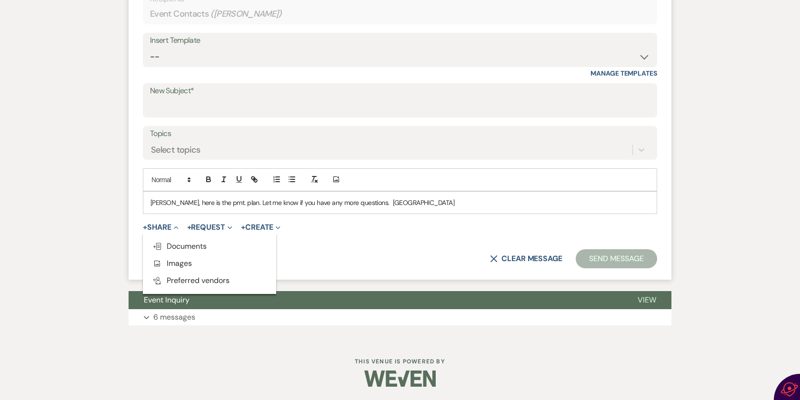
click at [349, 251] on div "X Clear message Send Message" at bounding box center [400, 258] width 514 height 19
click at [205, 227] on button "+ Request Expand" at bounding box center [209, 228] width 45 height 8
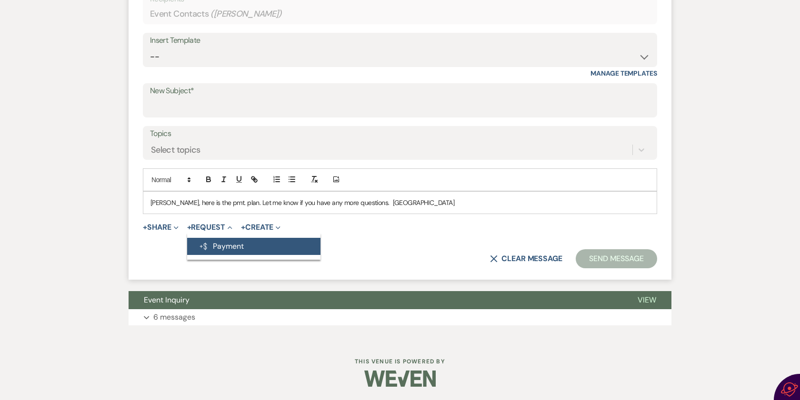
click at [228, 248] on button "Generate Payment Payment" at bounding box center [253, 246] width 133 height 17
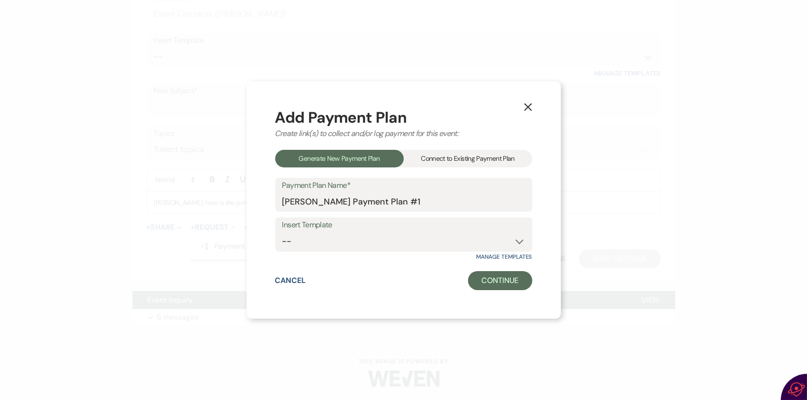
click at [441, 158] on div "Connect to Existing Payment Plan" at bounding box center [468, 159] width 129 height 18
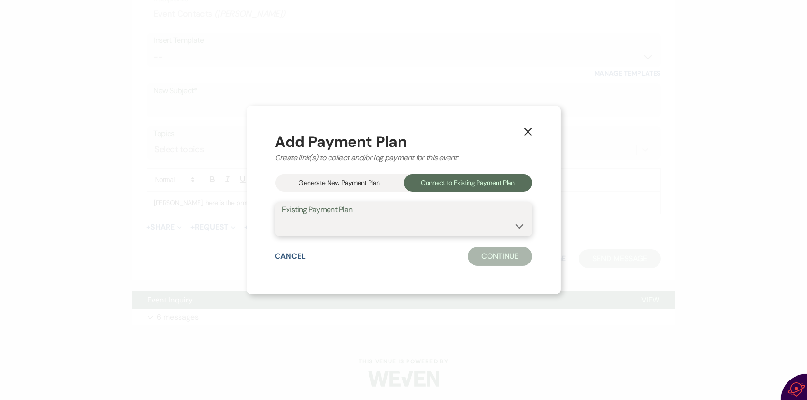
click at [440, 230] on select at bounding box center [403, 226] width 243 height 19
click at [363, 185] on div "Generate New Payment Plan" at bounding box center [339, 183] width 129 height 18
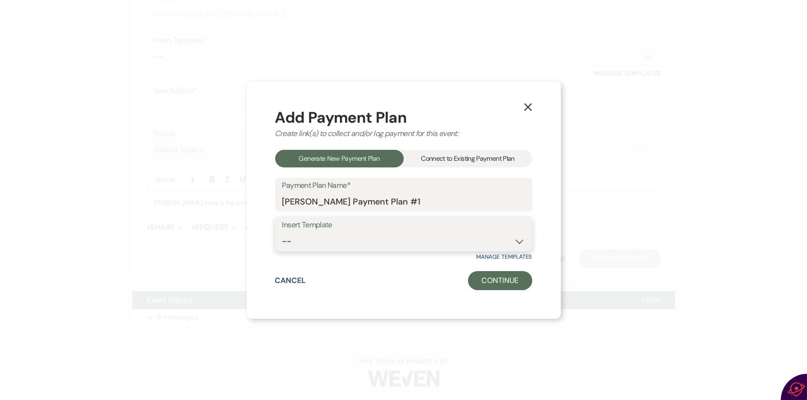
click at [442, 242] on select "--" at bounding box center [403, 241] width 243 height 19
click at [433, 199] on input "Carrie A Wahl's Payment Plan #1" at bounding box center [403, 201] width 243 height 19
click at [528, 106] on use "button" at bounding box center [528, 107] width 8 height 8
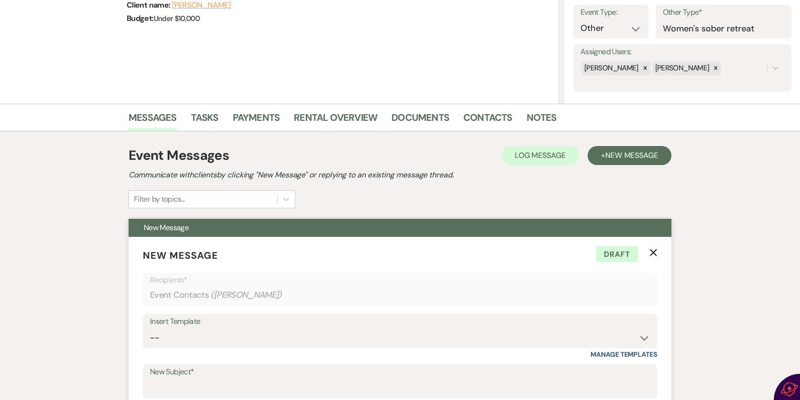
scroll to position [131, 0]
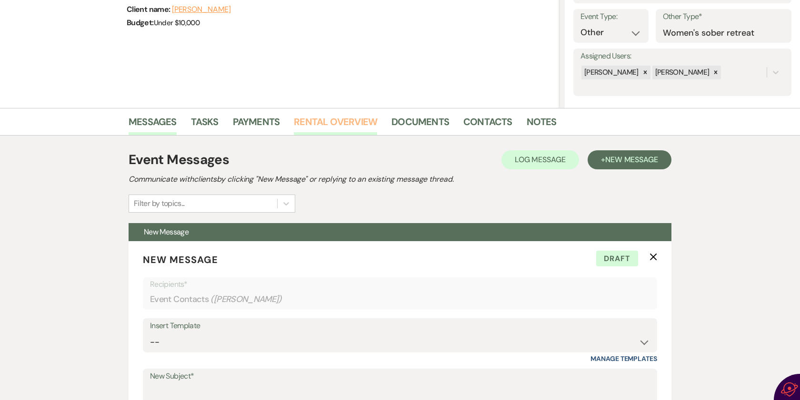
click at [361, 121] on link "Rental Overview" at bounding box center [335, 124] width 83 height 21
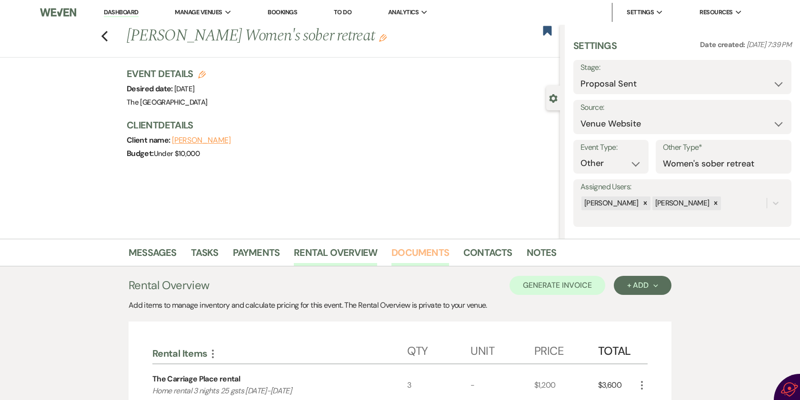
click at [425, 251] on link "Documents" at bounding box center [420, 255] width 58 height 21
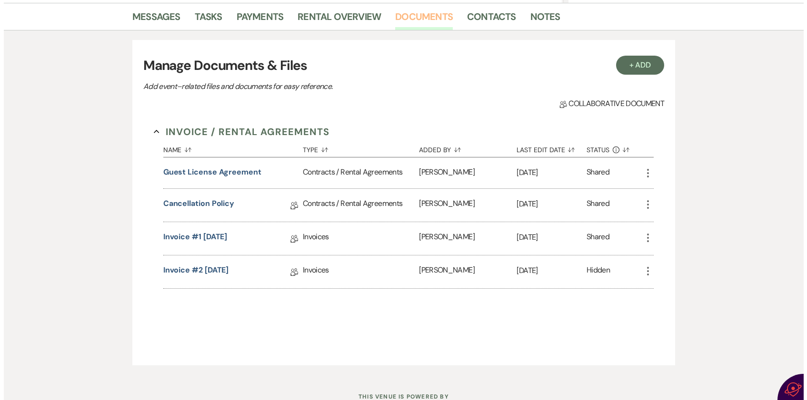
scroll to position [272, 0]
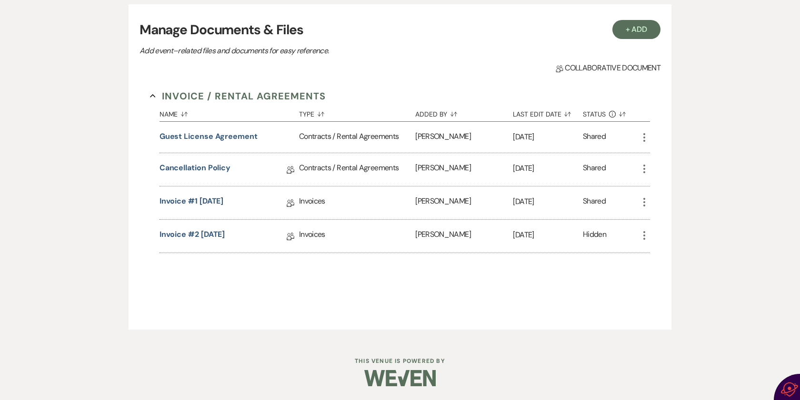
click at [644, 234] on use "button" at bounding box center [644, 235] width 2 height 9
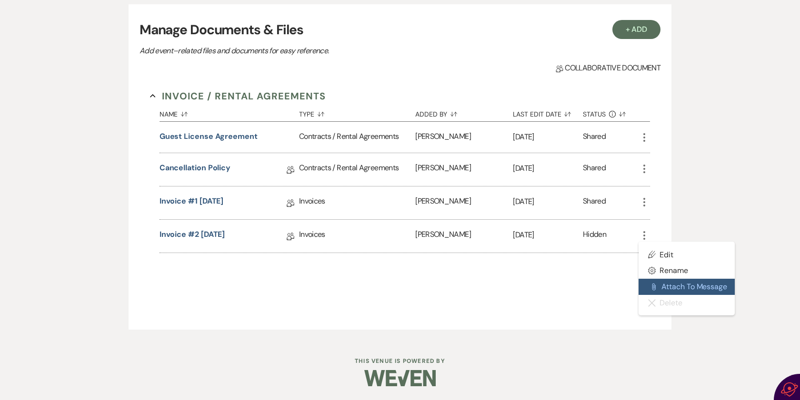
click at [658, 281] on button "Attach File Attach to Message" at bounding box center [686, 287] width 96 height 16
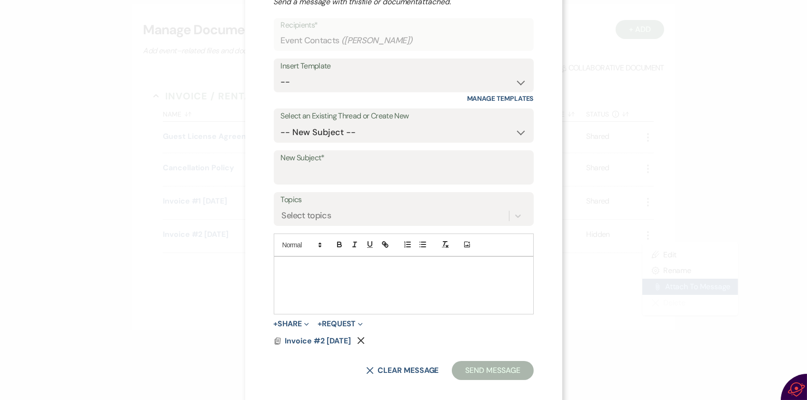
scroll to position [60, 0]
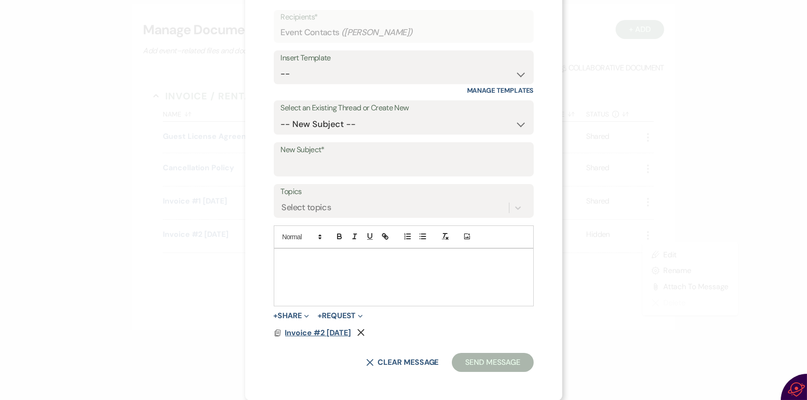
click at [316, 333] on span "Invoice #2 8-21-2025" at bounding box center [318, 333] width 66 height 10
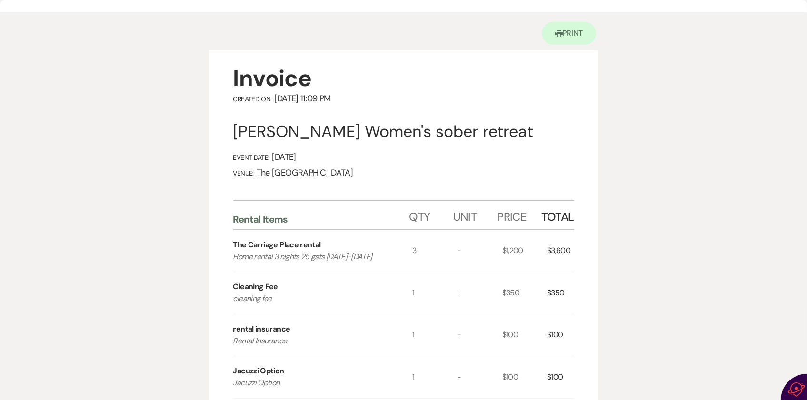
scroll to position [0, 0]
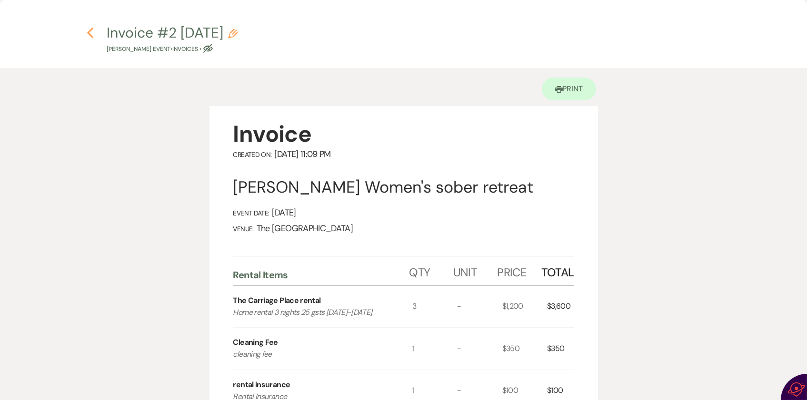
click at [91, 35] on use "button" at bounding box center [90, 33] width 6 height 10
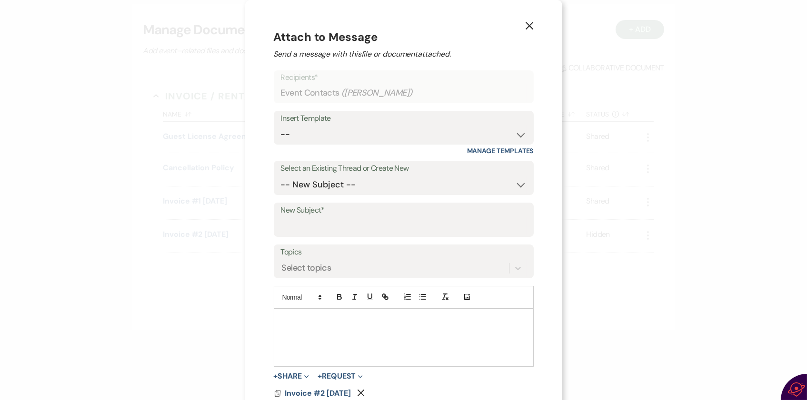
click at [525, 25] on icon "X" at bounding box center [529, 25] width 9 height 9
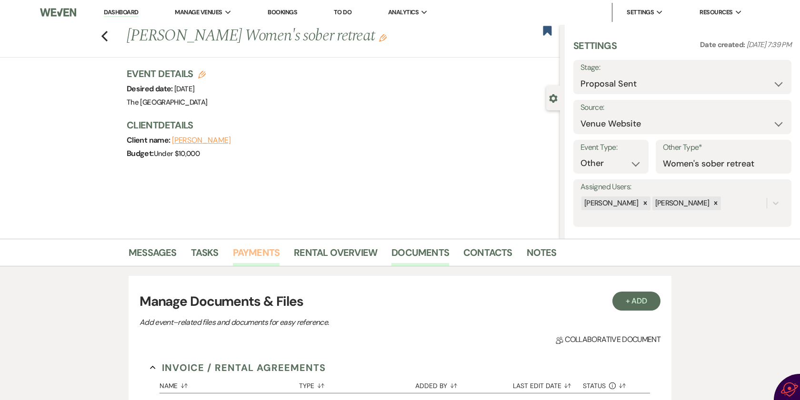
click at [267, 252] on link "Payments" at bounding box center [256, 255] width 47 height 21
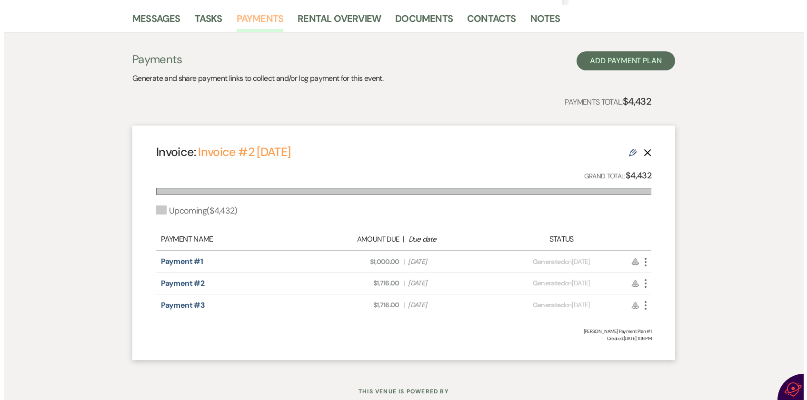
scroll to position [264, 0]
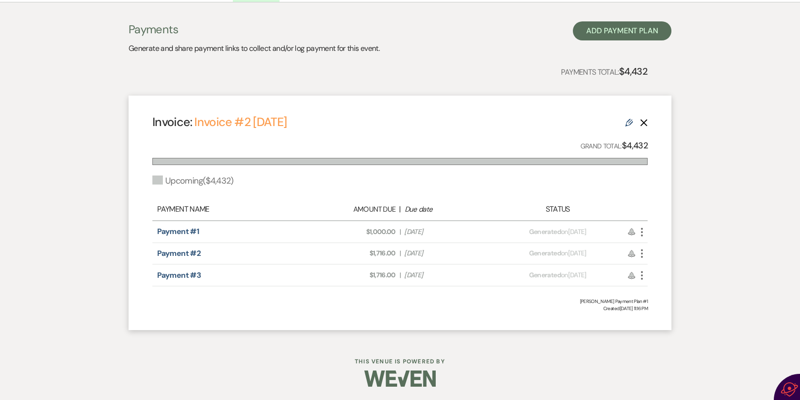
click at [642, 228] on use "button" at bounding box center [642, 232] width 2 height 9
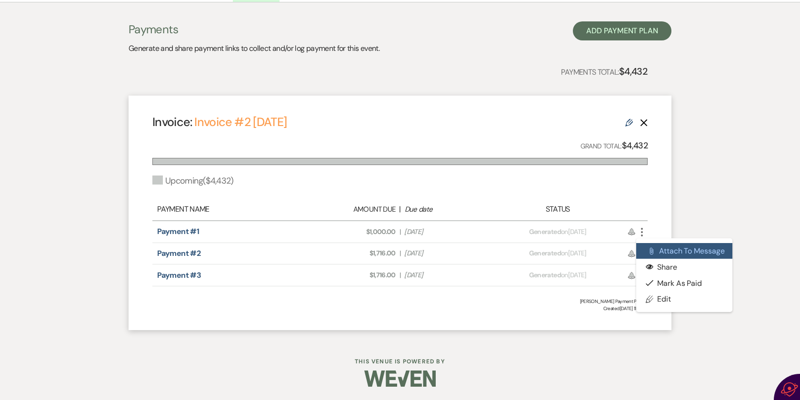
click at [660, 248] on button "Attach File Attach to Message" at bounding box center [684, 251] width 96 height 16
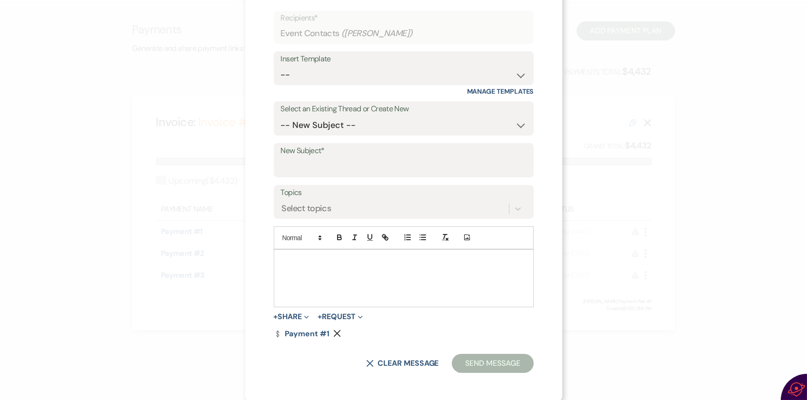
scroll to position [60, 0]
click at [338, 261] on p at bounding box center [403, 260] width 245 height 10
click at [326, 158] on input "New Subject*" at bounding box center [404, 166] width 246 height 19
type input "The Carriage Place lodging"
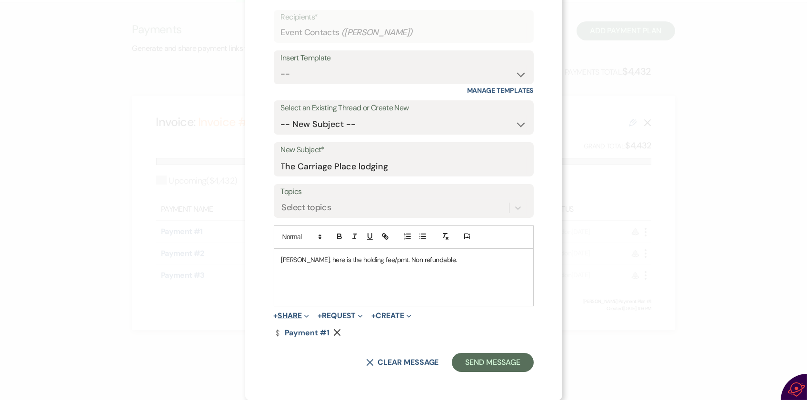
click at [288, 314] on button "+ Share Expand" at bounding box center [292, 316] width 36 height 8
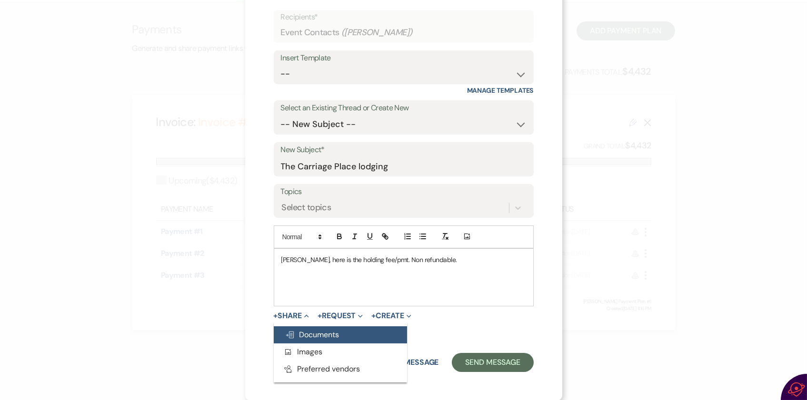
click at [302, 332] on span "Doc Upload Documents" at bounding box center [312, 335] width 54 height 10
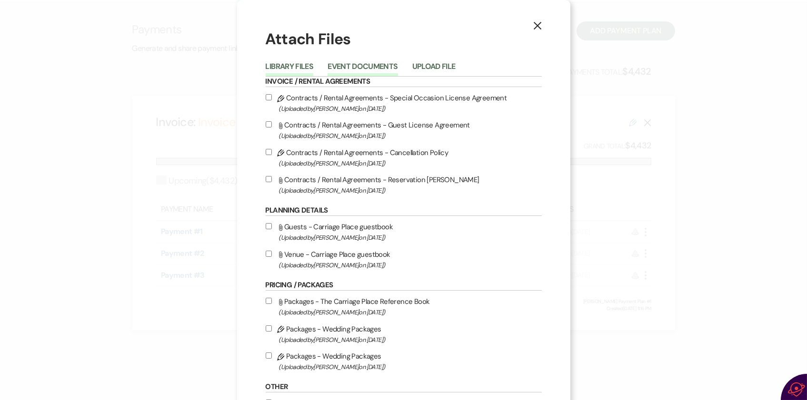
click at [359, 66] on button "Event Documents" at bounding box center [363, 69] width 70 height 13
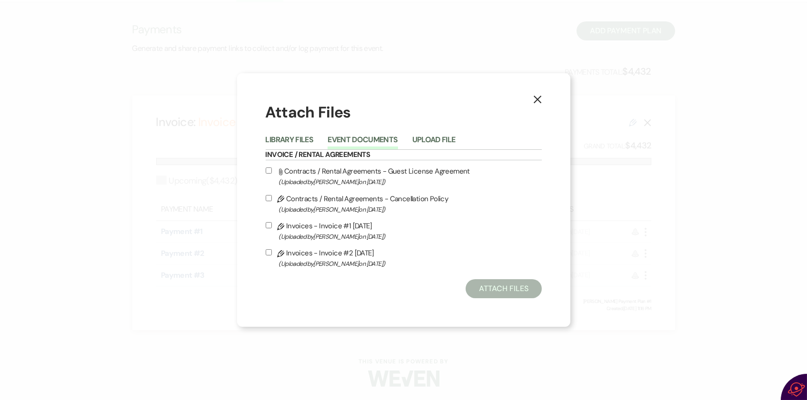
click at [269, 254] on input "Pencil Invoices - Invoice #2 8-21-2025 (Uploaded by Patricia Meredith on Aug 21…" at bounding box center [269, 252] width 6 height 6
checkbox input "true"
click at [491, 291] on button "Attach Files" at bounding box center [504, 288] width 76 height 19
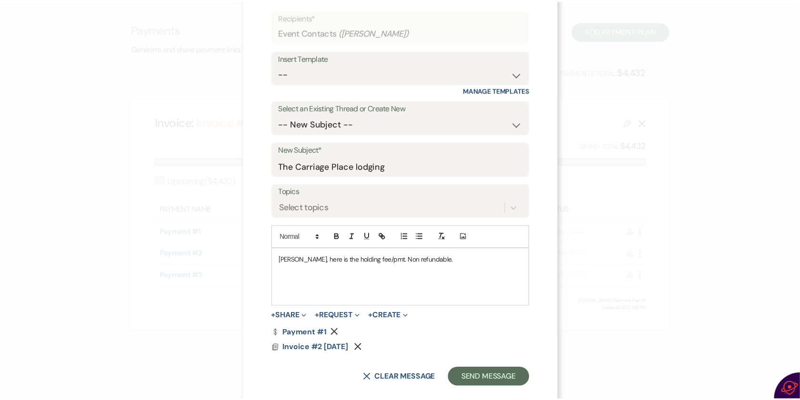
scroll to position [76, 0]
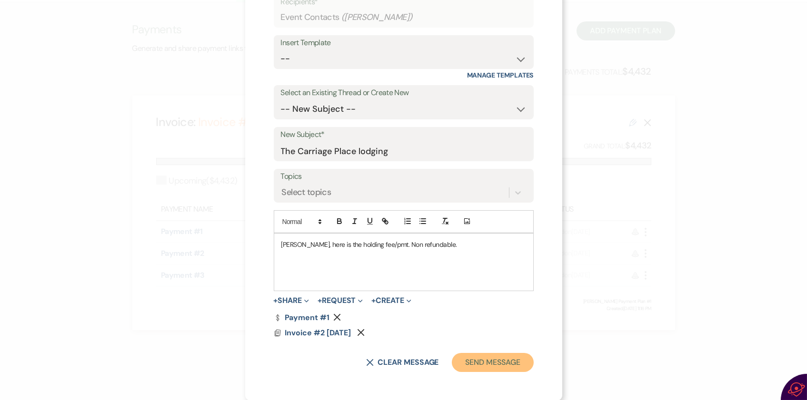
click at [489, 362] on button "Send Message" at bounding box center [492, 362] width 81 height 19
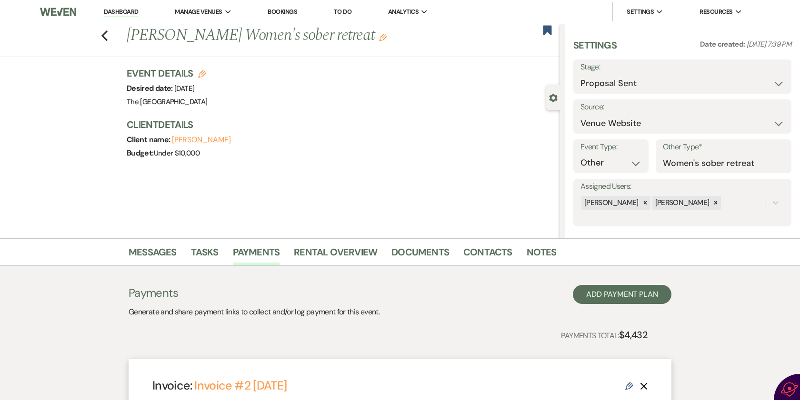
scroll to position [0, 0]
click at [107, 34] on use "button" at bounding box center [104, 36] width 6 height 10
select select "6"
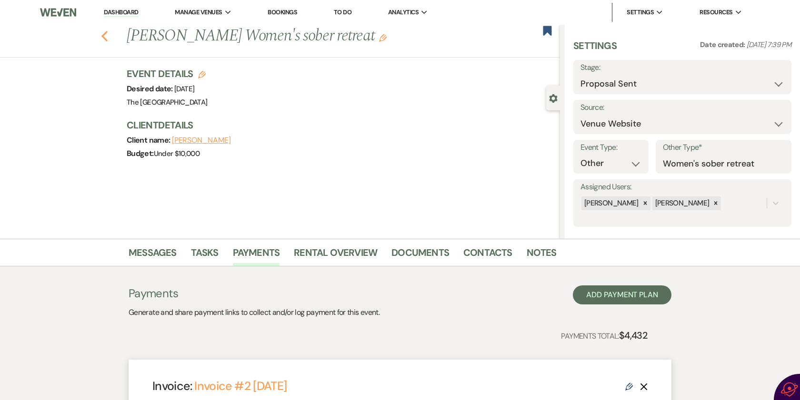
select select "6"
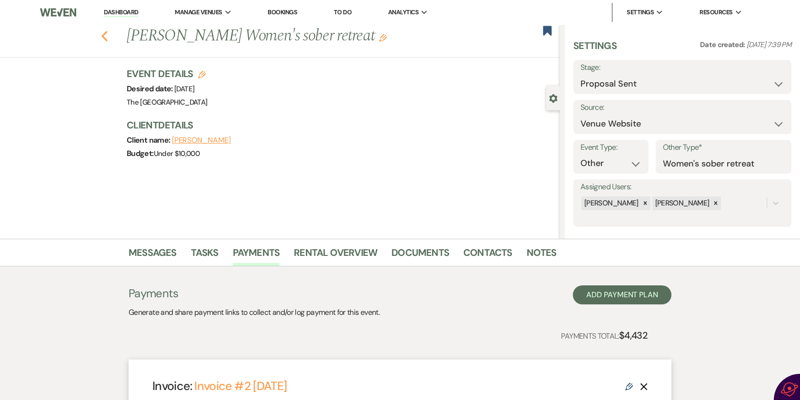
select select "6"
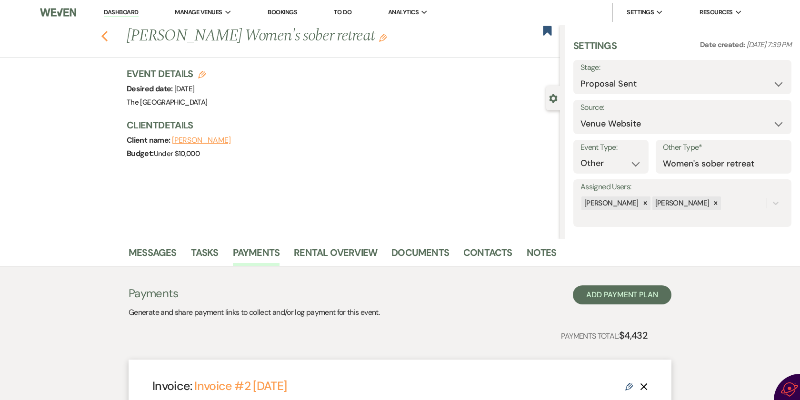
select select "6"
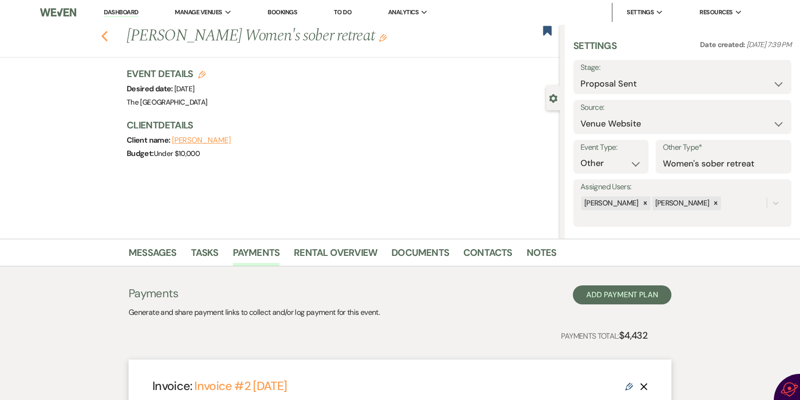
select select "6"
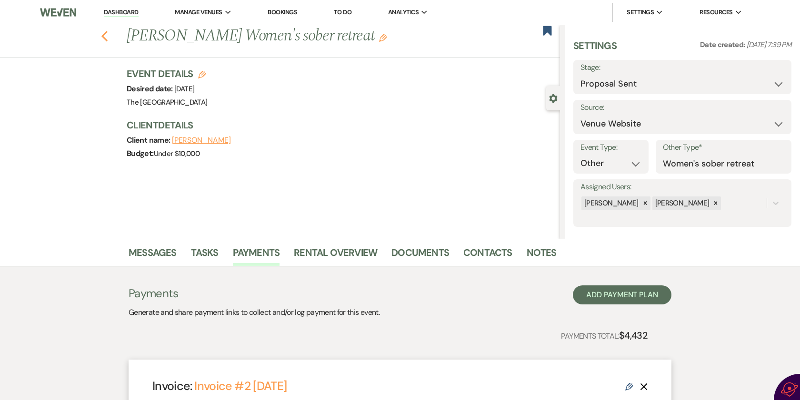
select select "6"
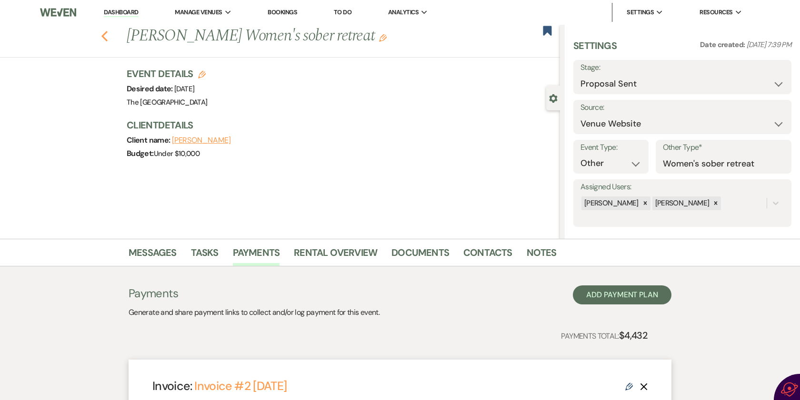
select select "6"
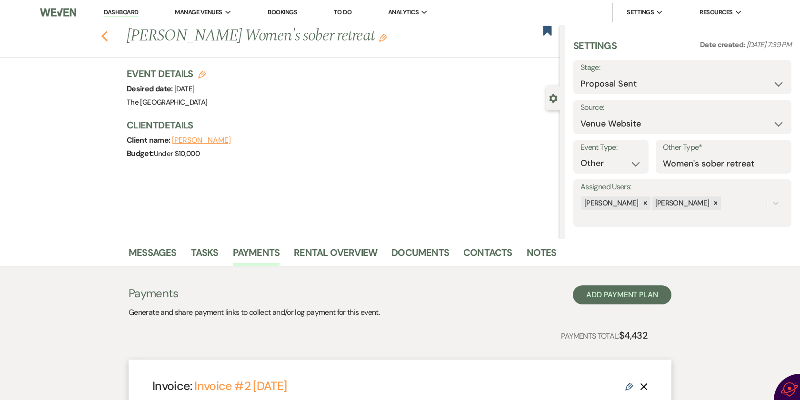
select select "6"
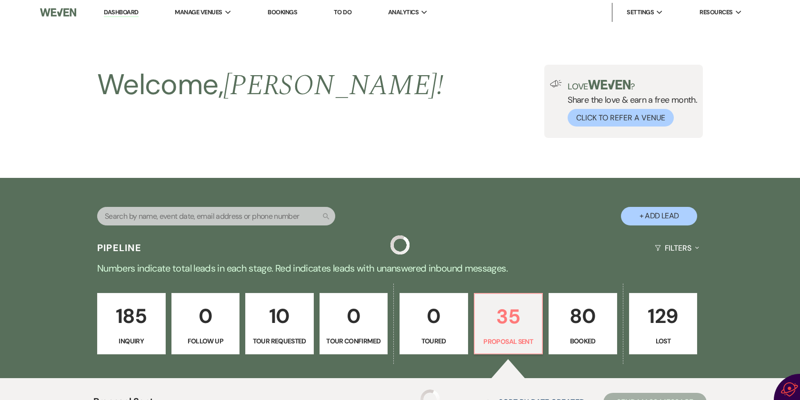
scroll to position [281, 0]
